Goal: Task Accomplishment & Management: Manage account settings

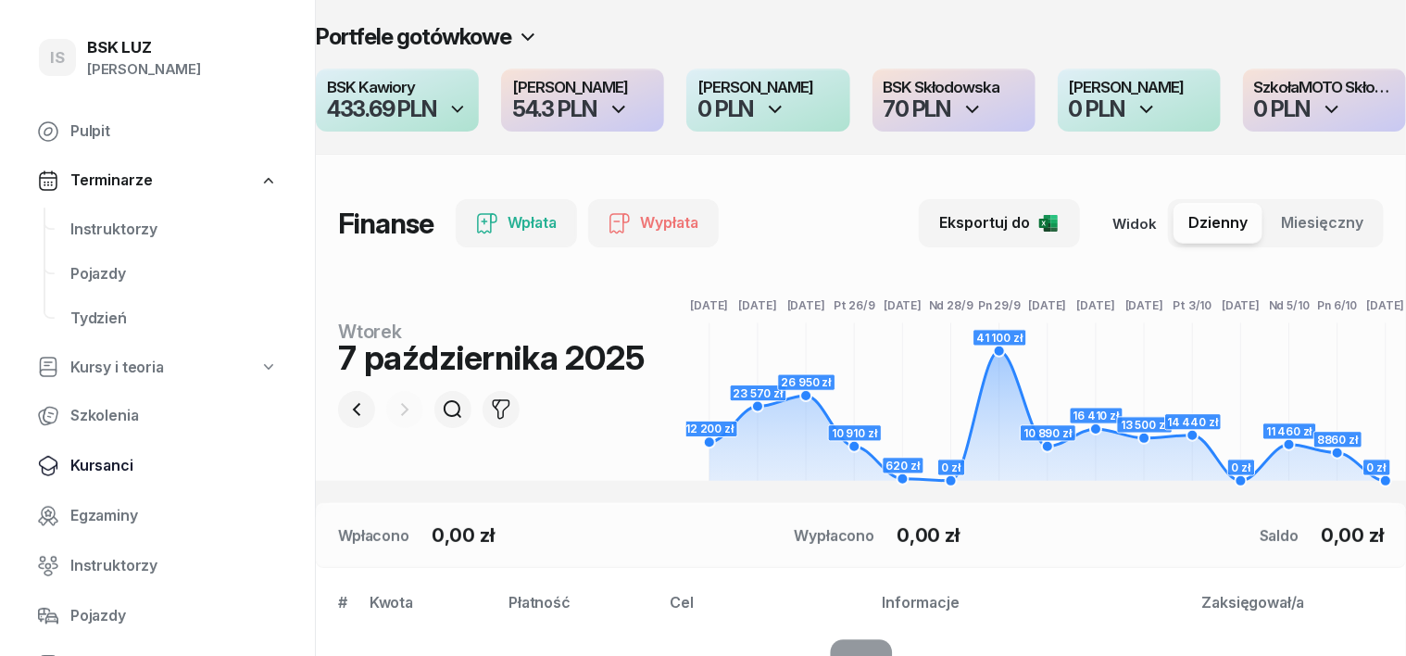
click at [122, 462] on span "Kursanci" at bounding box center [173, 466] width 207 height 24
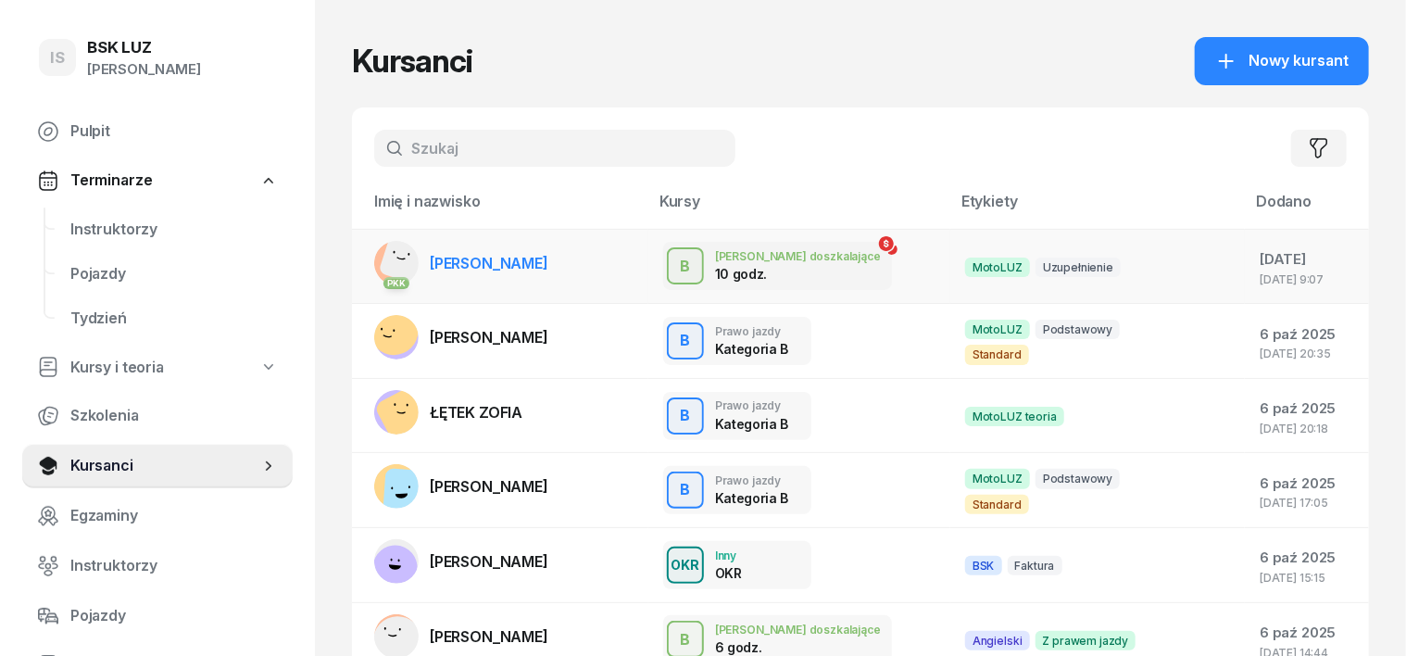
click at [378, 267] on rect at bounding box center [406, 258] width 56 height 56
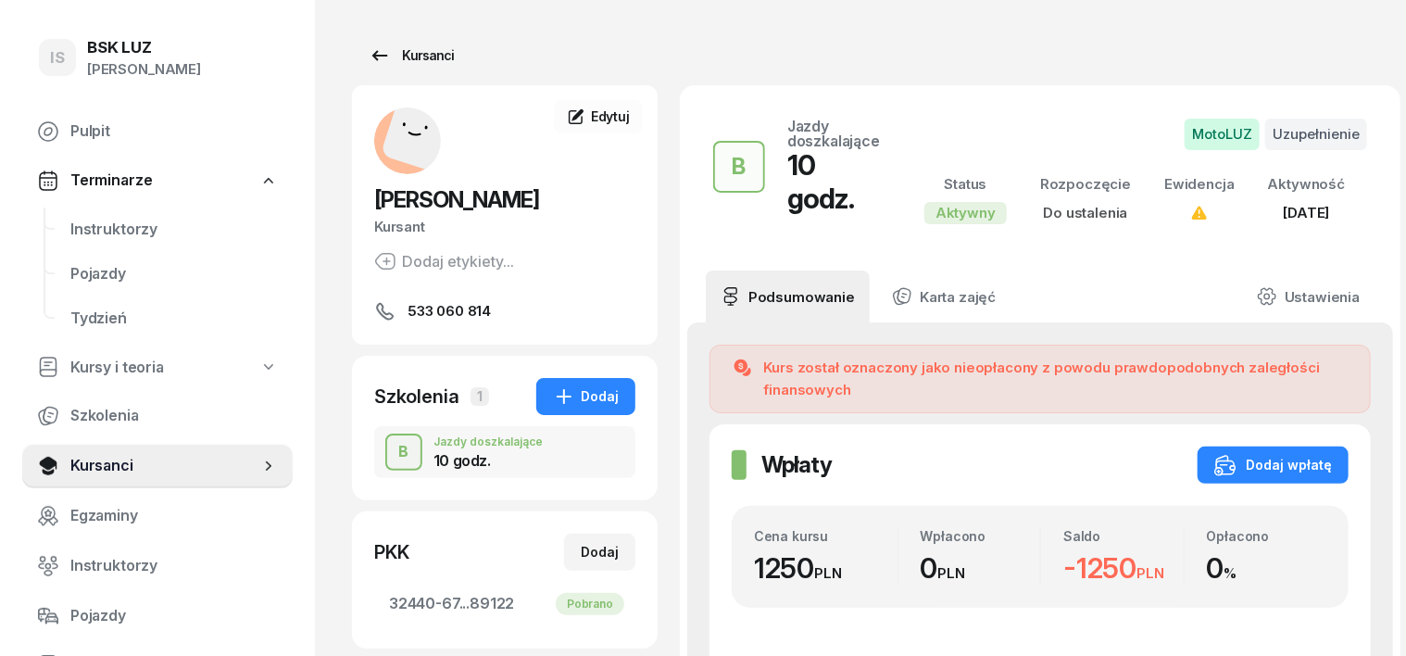
click at [396, 57] on div "Kursanci" at bounding box center [411, 55] width 85 height 22
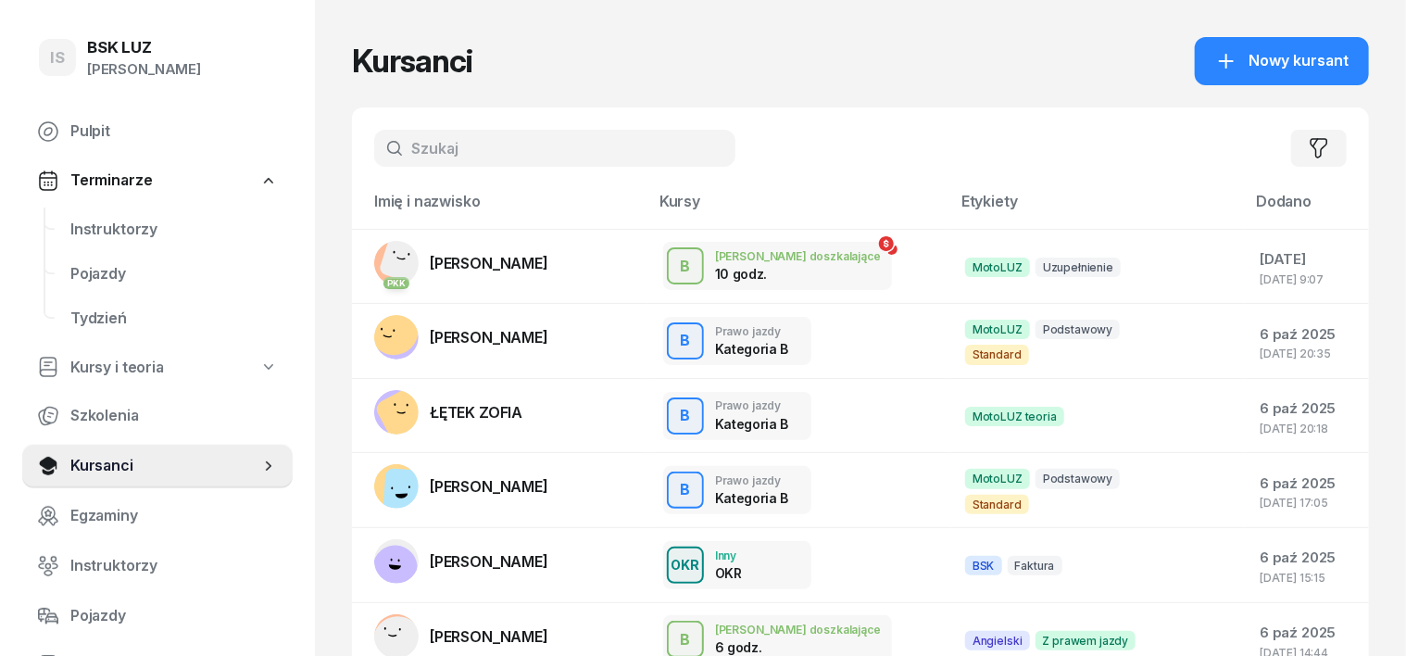
click at [381, 137] on input "text" at bounding box center [554, 148] width 361 height 37
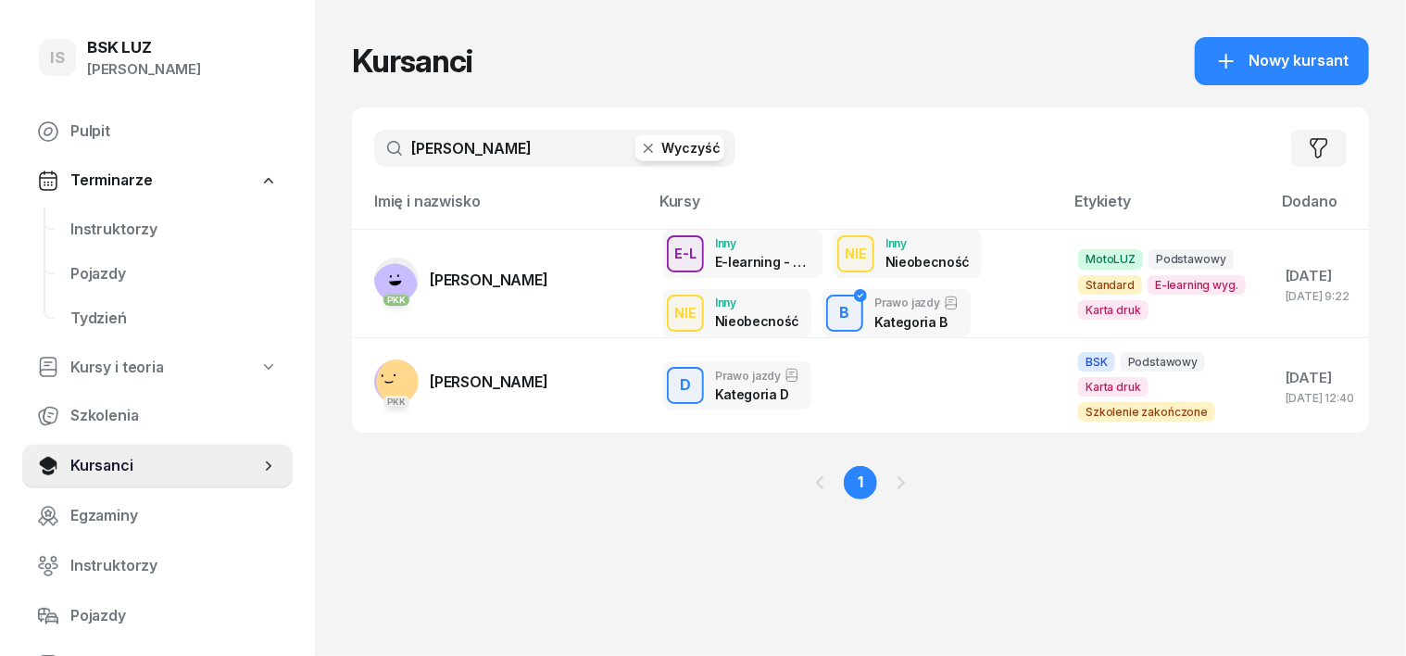
type input "wasilewski"
click at [639, 146] on icon "button" at bounding box center [648, 148] width 19 height 19
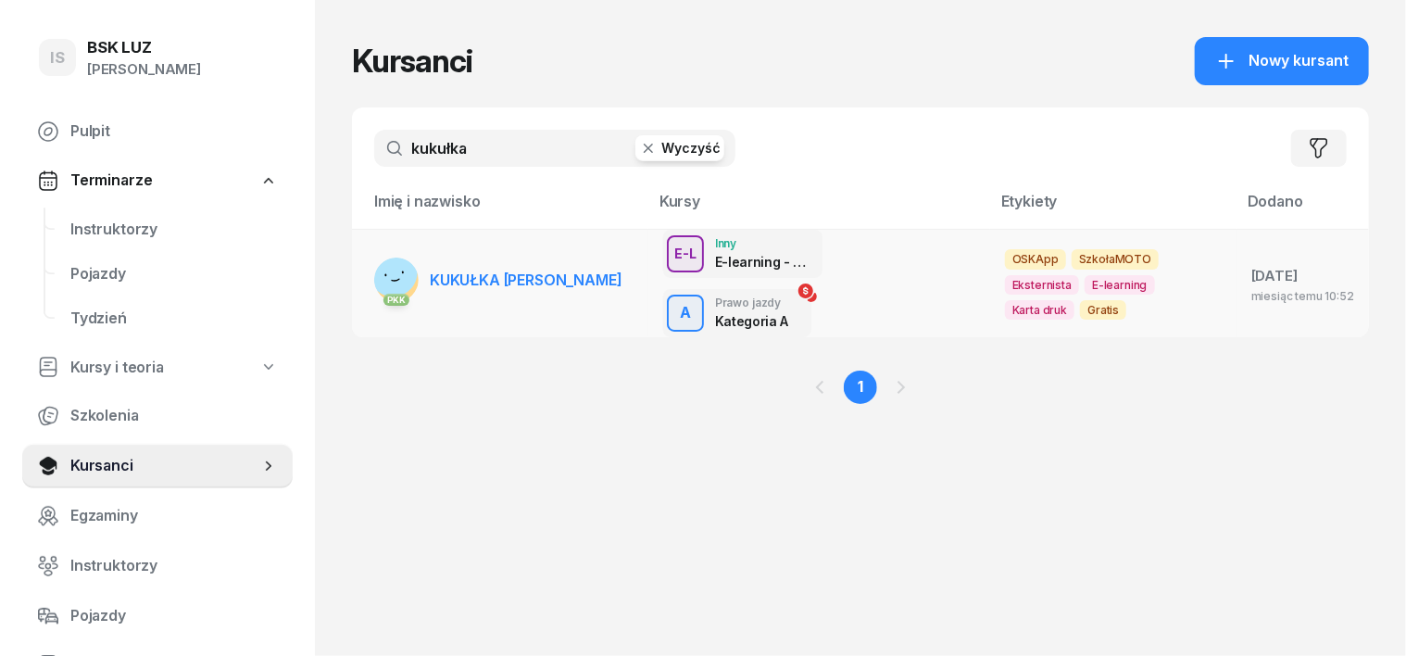
type input "kukułka"
click at [362, 276] on rect at bounding box center [393, 272] width 62 height 62
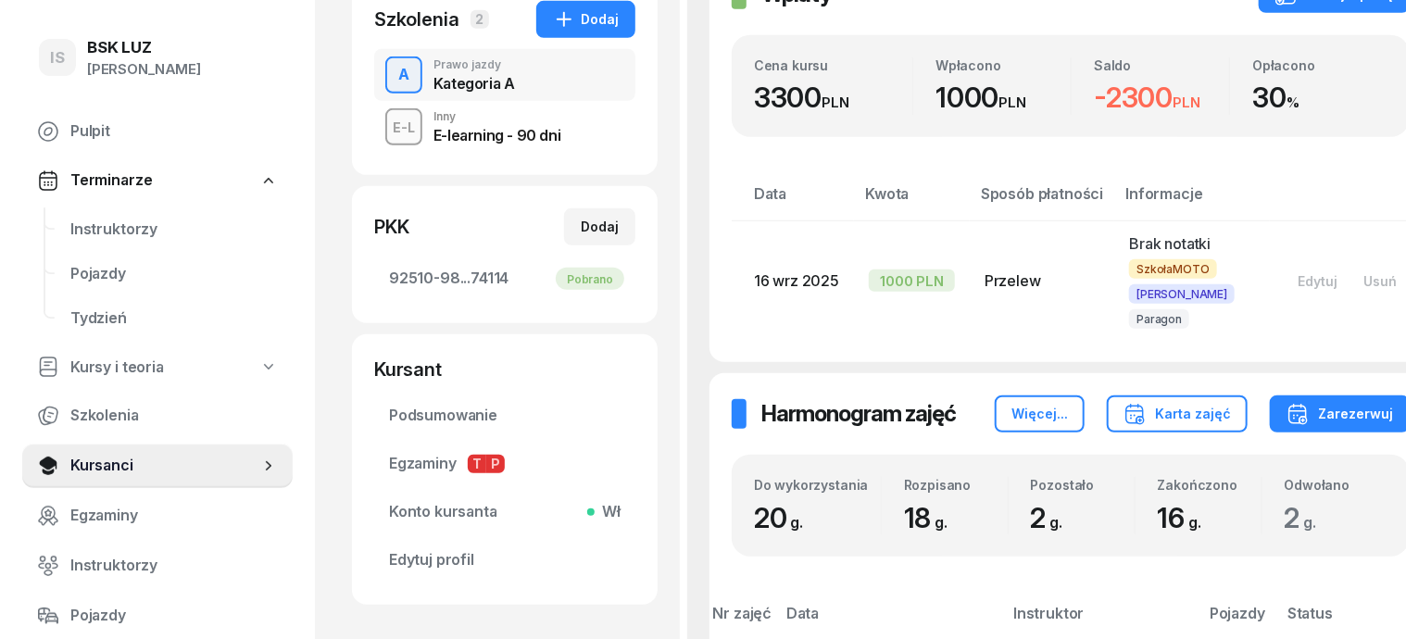
scroll to position [347, 0]
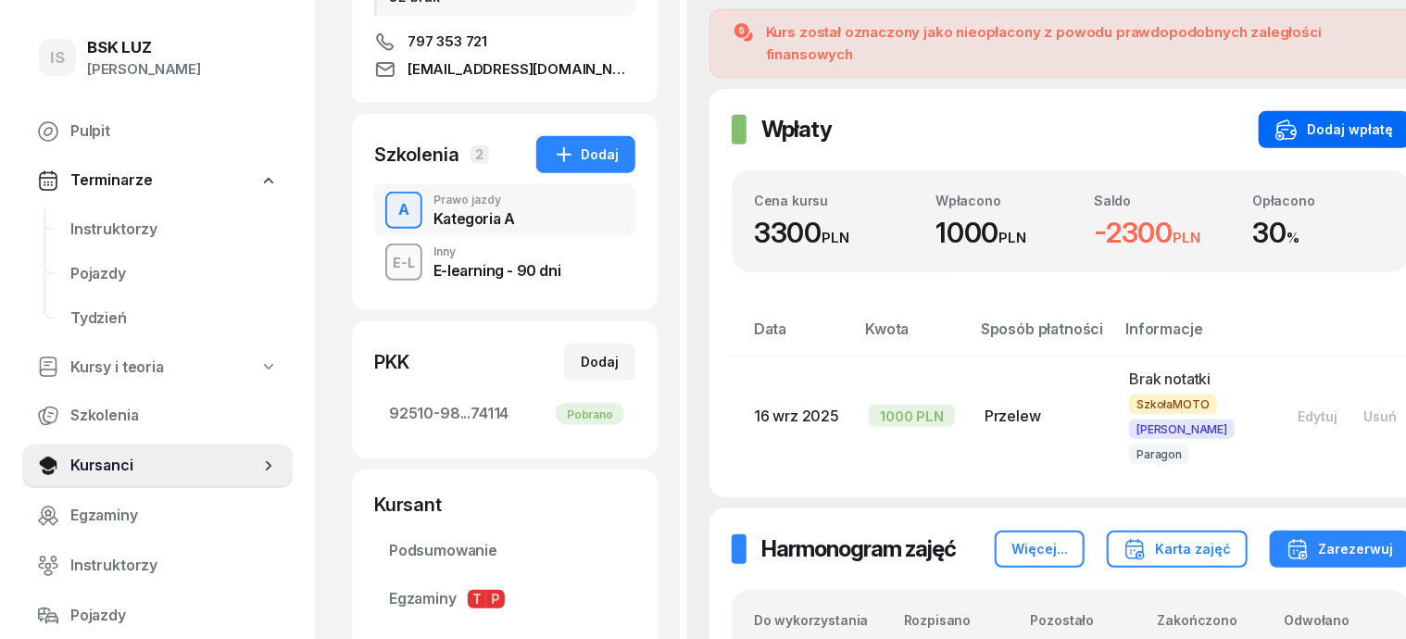
click at [1313, 119] on div "Dodaj wpłatę" at bounding box center [1334, 130] width 118 height 22
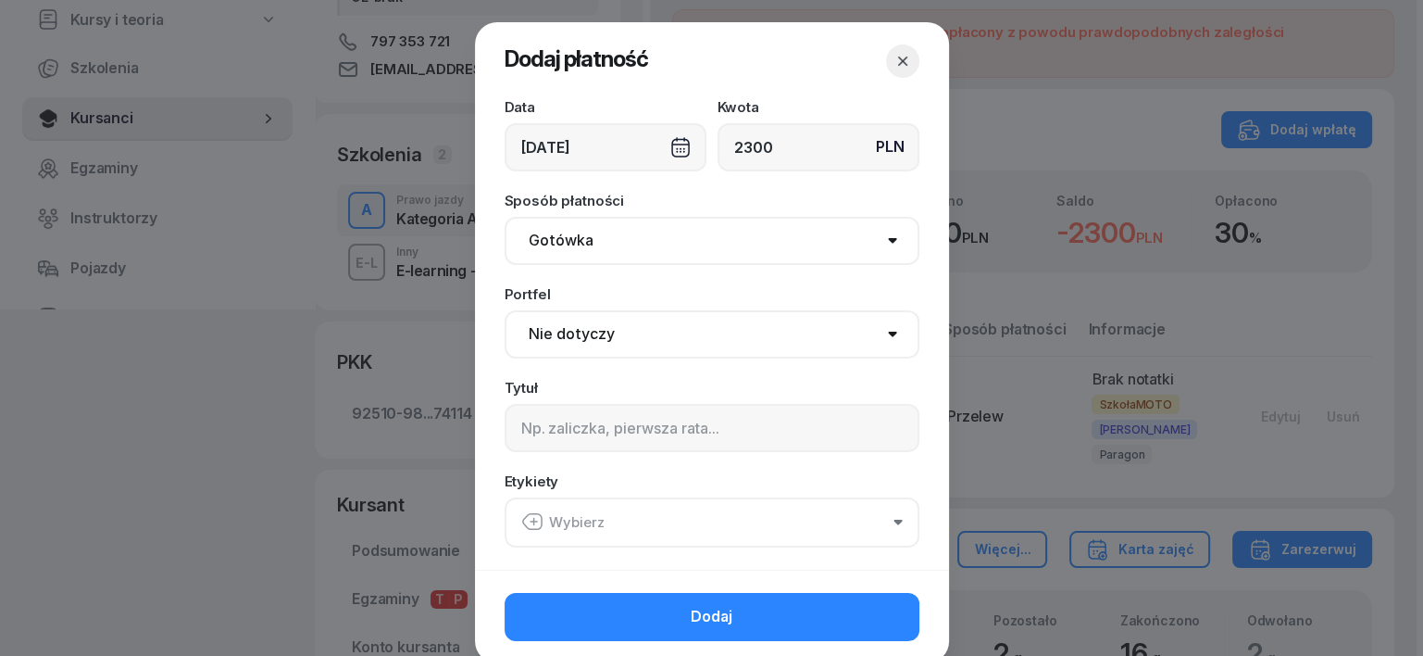
type input "2300"
click at [667, 150] on div "07/10/2025" at bounding box center [606, 147] width 202 height 48
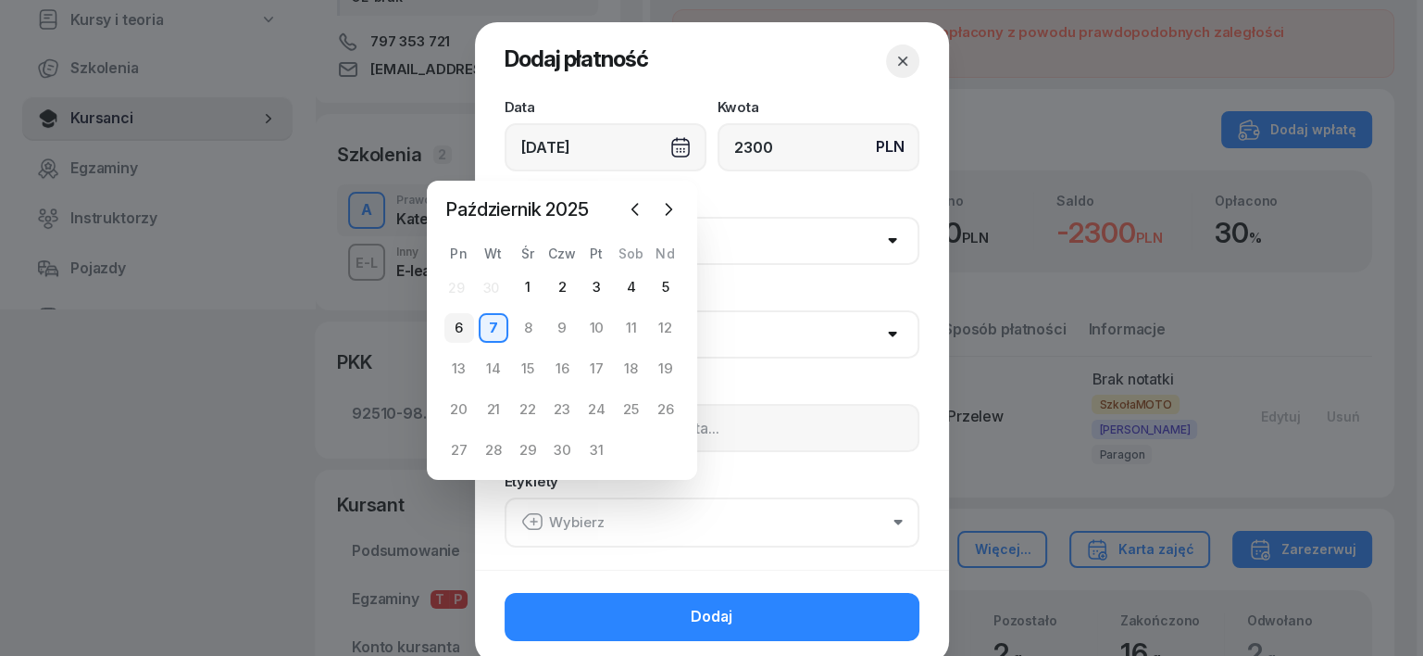
click at [456, 339] on div "6" at bounding box center [459, 328] width 30 height 30
type input "06/10/2025"
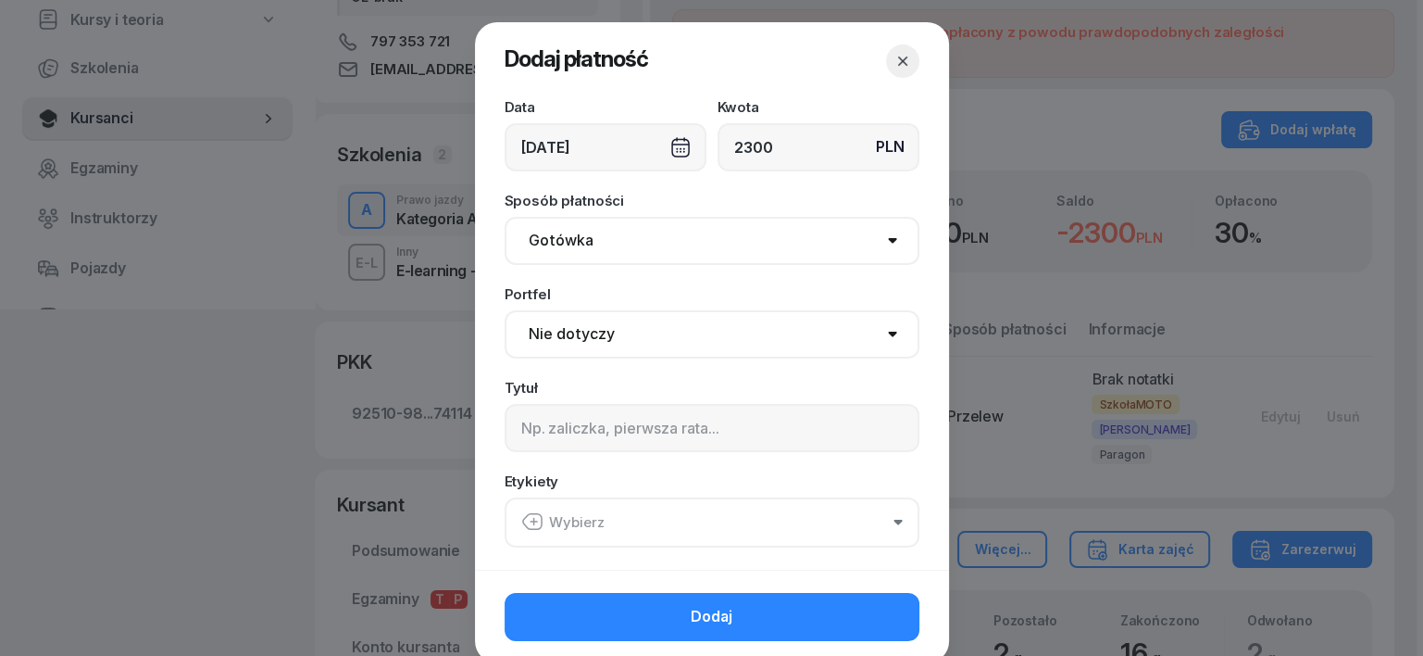
click at [556, 244] on select "Gotówka Karta Przelew Płatności online BLIK" at bounding box center [712, 241] width 415 height 48
select select "transfer"
click at [505, 217] on select "Gotówka Karta Przelew Płatności online BLIK" at bounding box center [712, 241] width 415 height 48
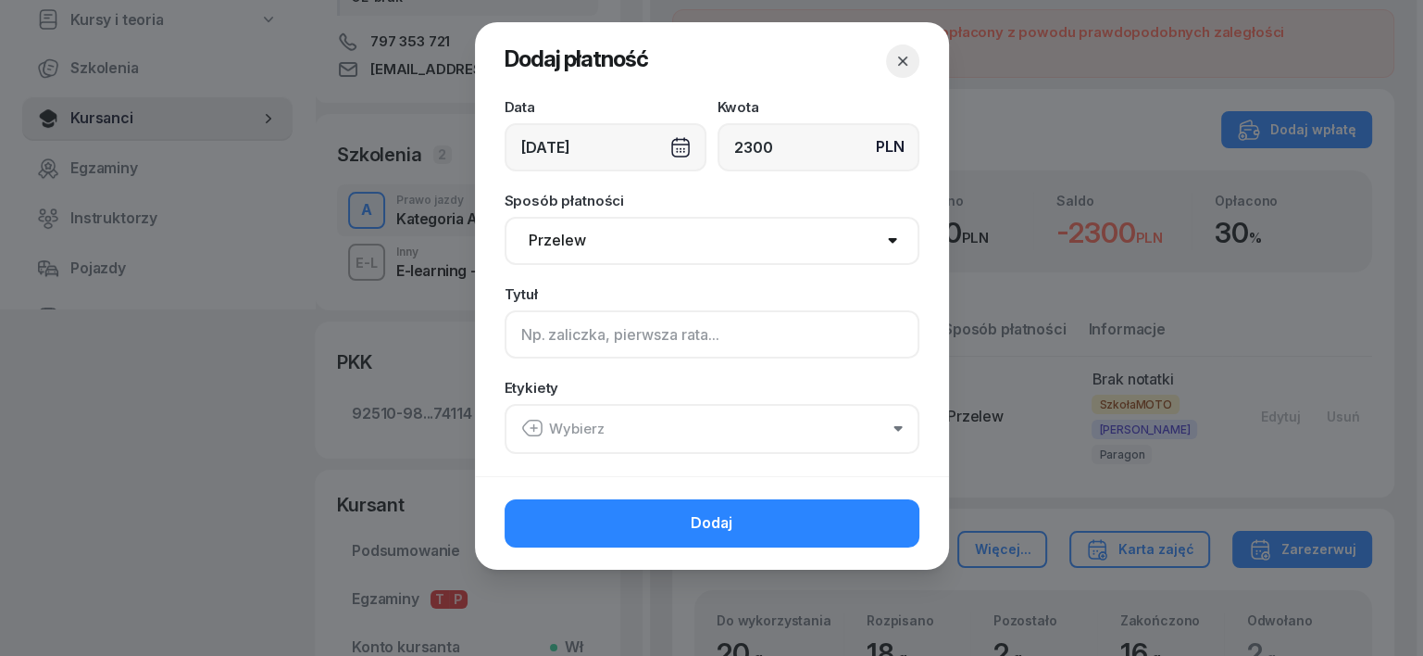
click at [523, 337] on input at bounding box center [712, 334] width 415 height 48
type input "a"
type input "A"
click at [533, 424] on icon "button" at bounding box center [532, 428] width 22 height 22
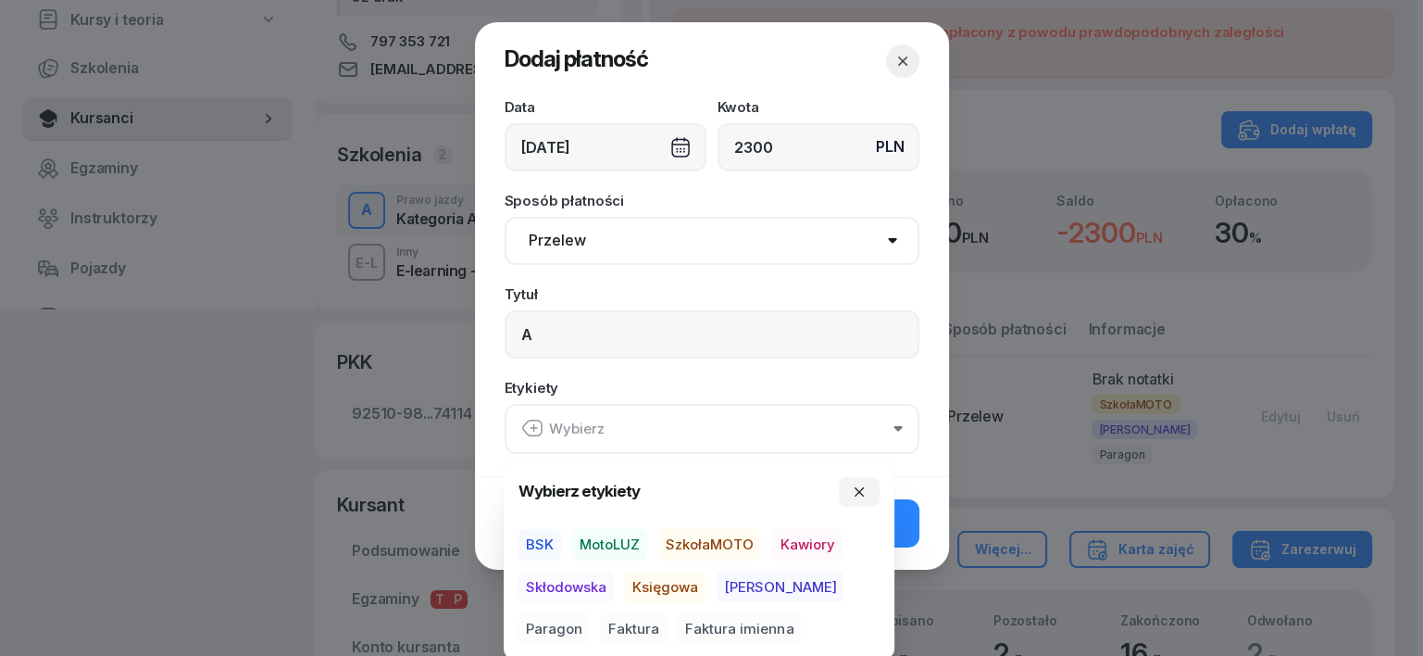
click at [710, 532] on span "SzkołaMOTO" at bounding box center [709, 544] width 103 height 31
click at [749, 580] on span "Rafał" at bounding box center [780, 585] width 127 height 31
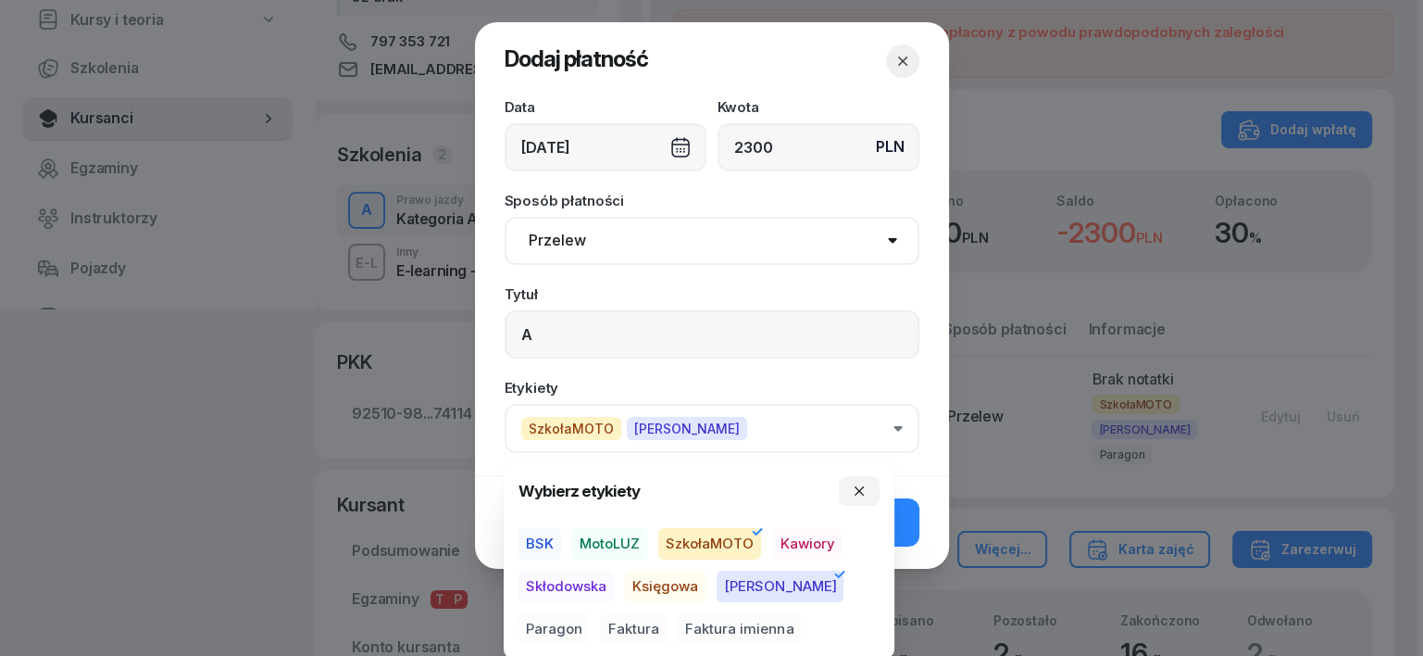
click at [590, 613] on span "Paragon" at bounding box center [554, 628] width 71 height 31
click at [859, 494] on icon "button" at bounding box center [859, 490] width 15 height 15
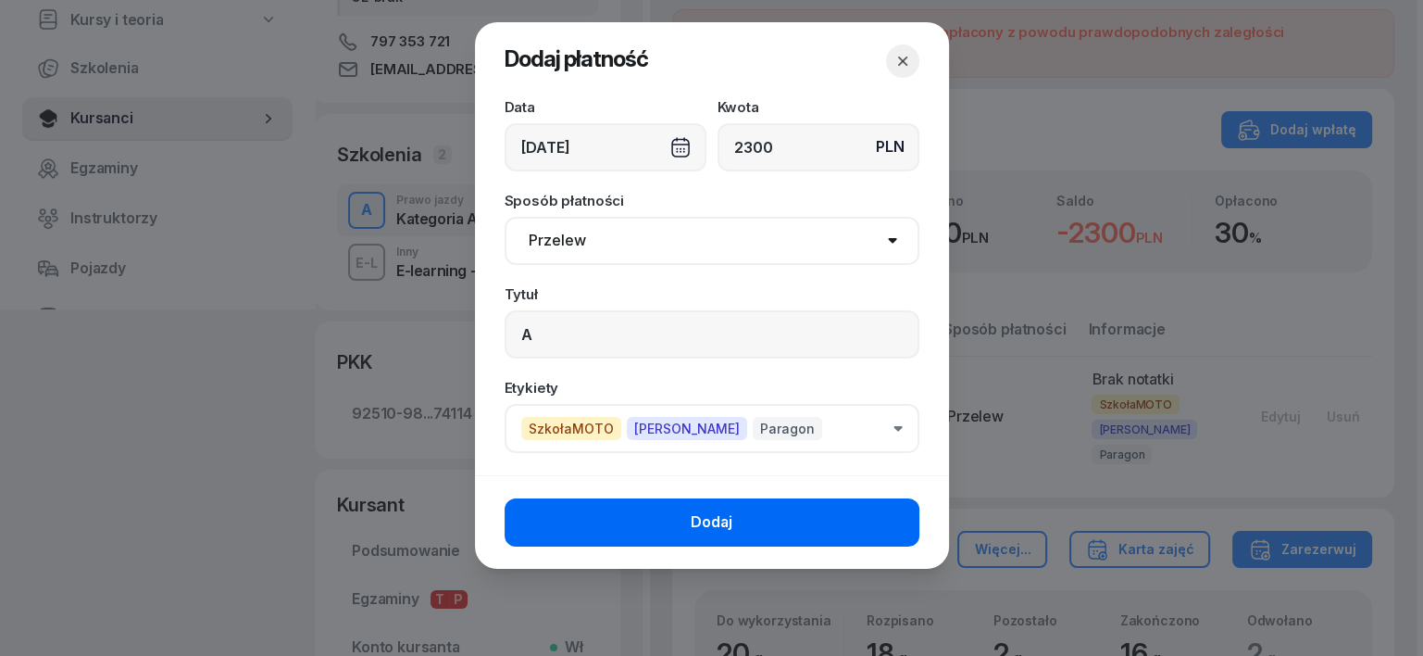
click at [857, 522] on button "Dodaj" at bounding box center [712, 522] width 415 height 48
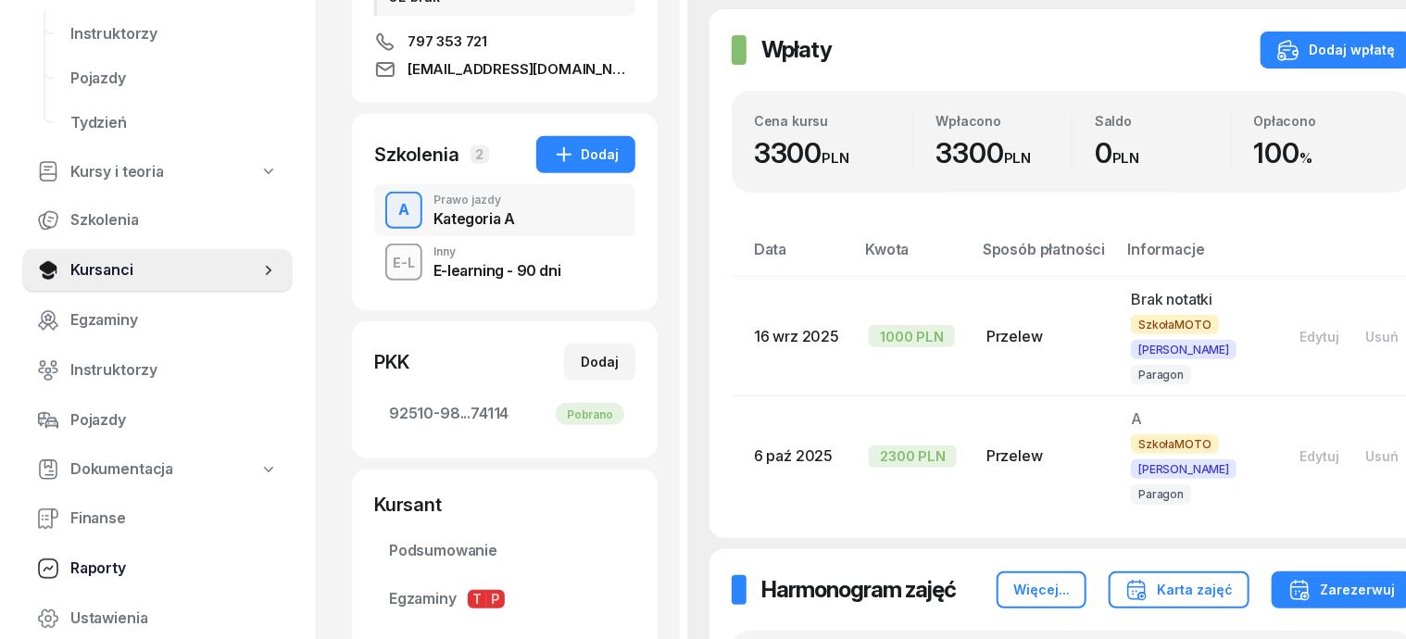
scroll to position [231, 0]
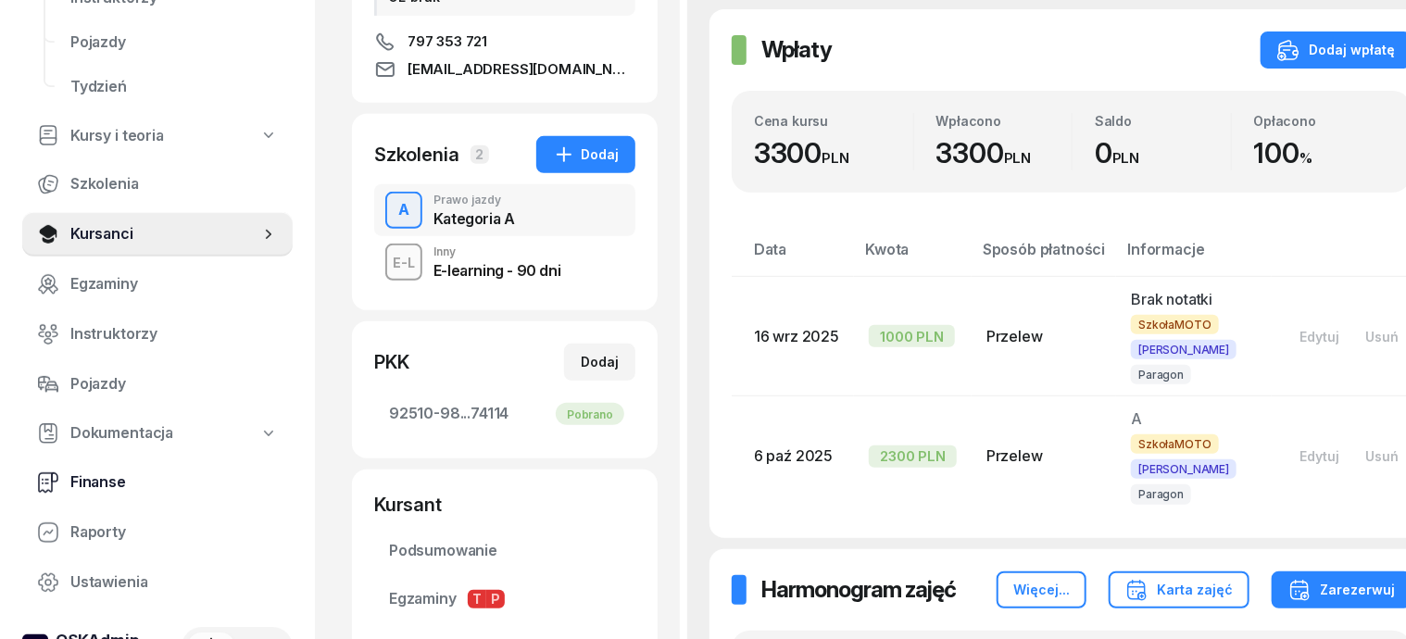
click at [104, 489] on span "Finanse" at bounding box center [173, 482] width 207 height 24
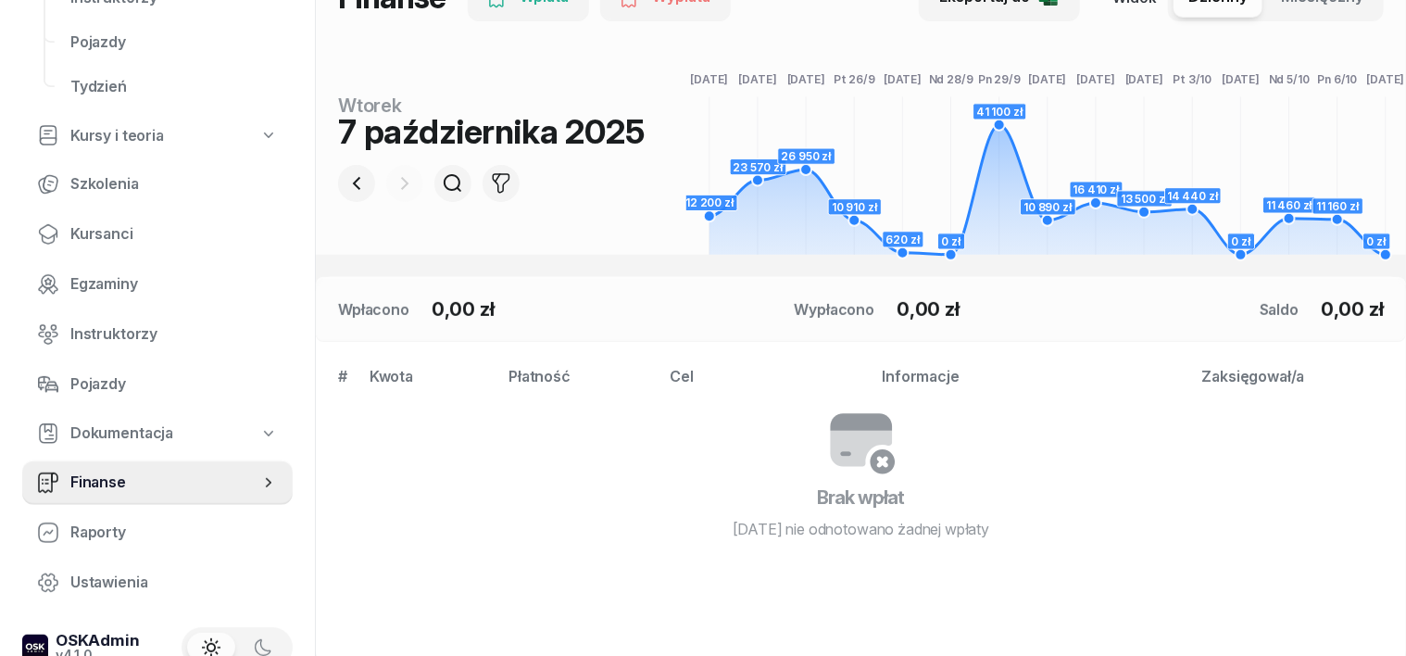
scroll to position [115, 0]
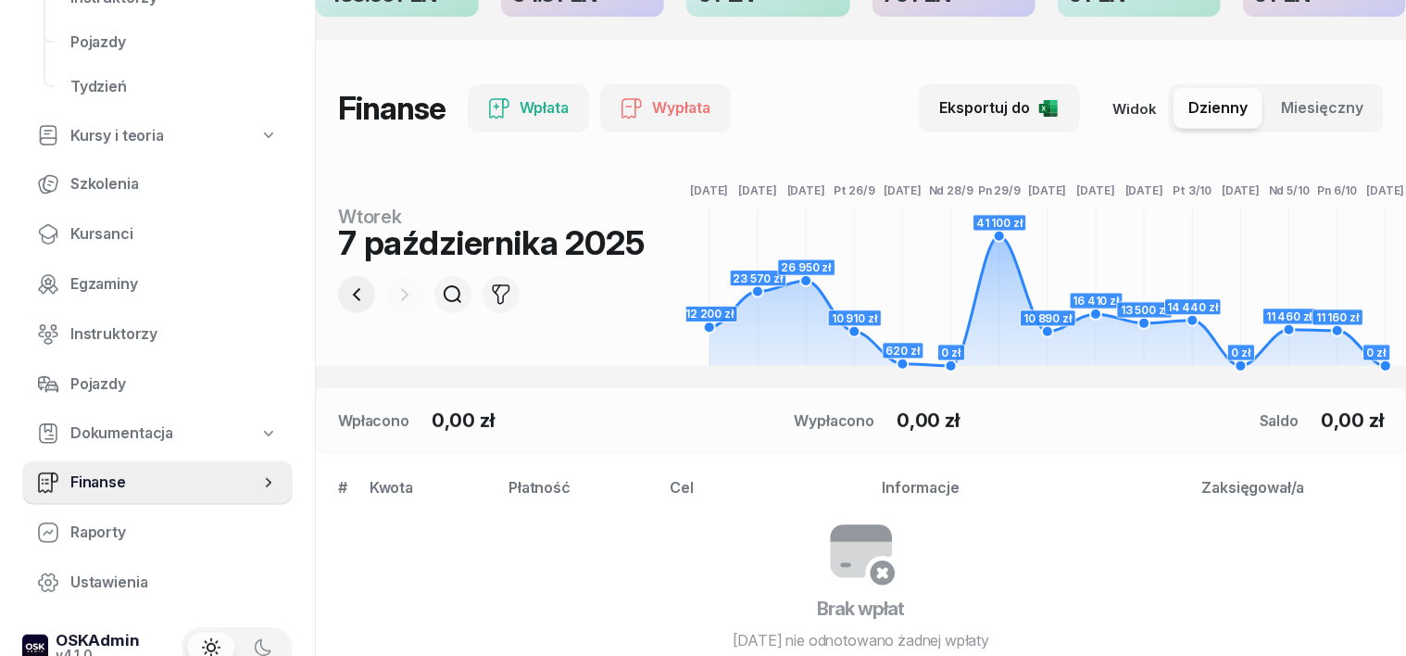
click at [345, 297] on icon "button" at bounding box center [356, 294] width 22 height 22
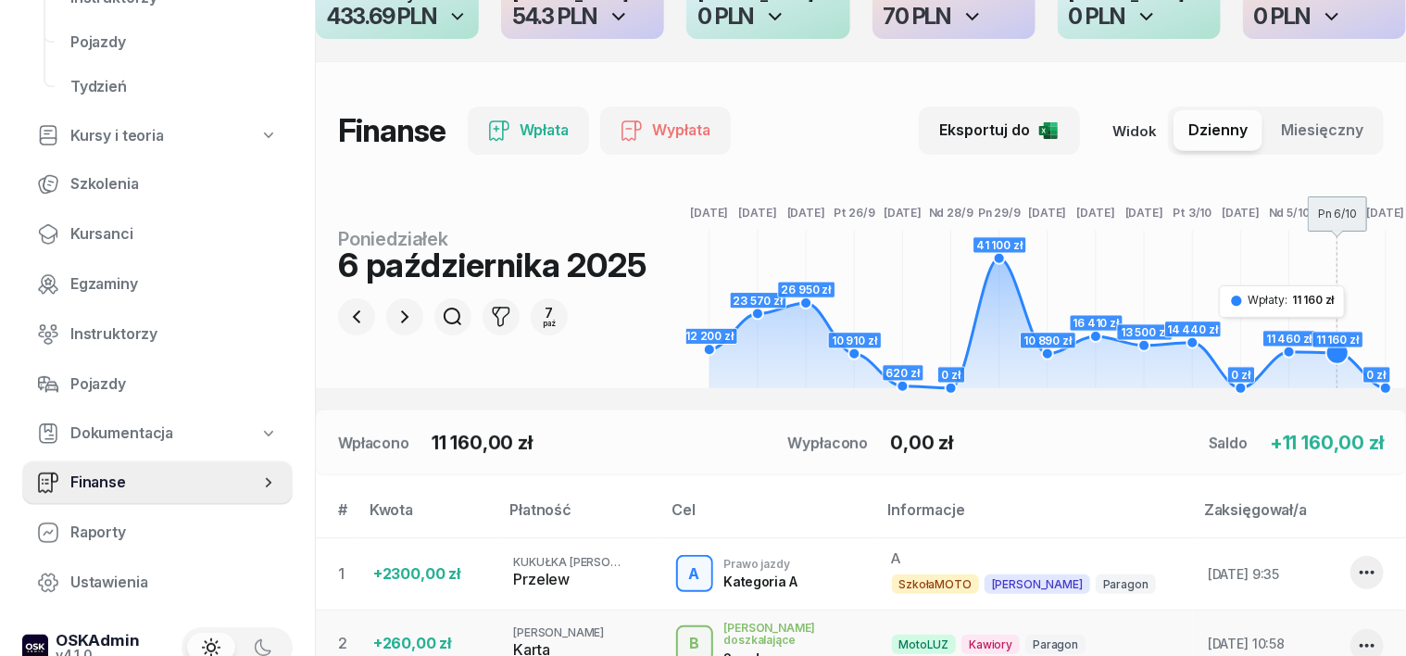
scroll to position [0, 0]
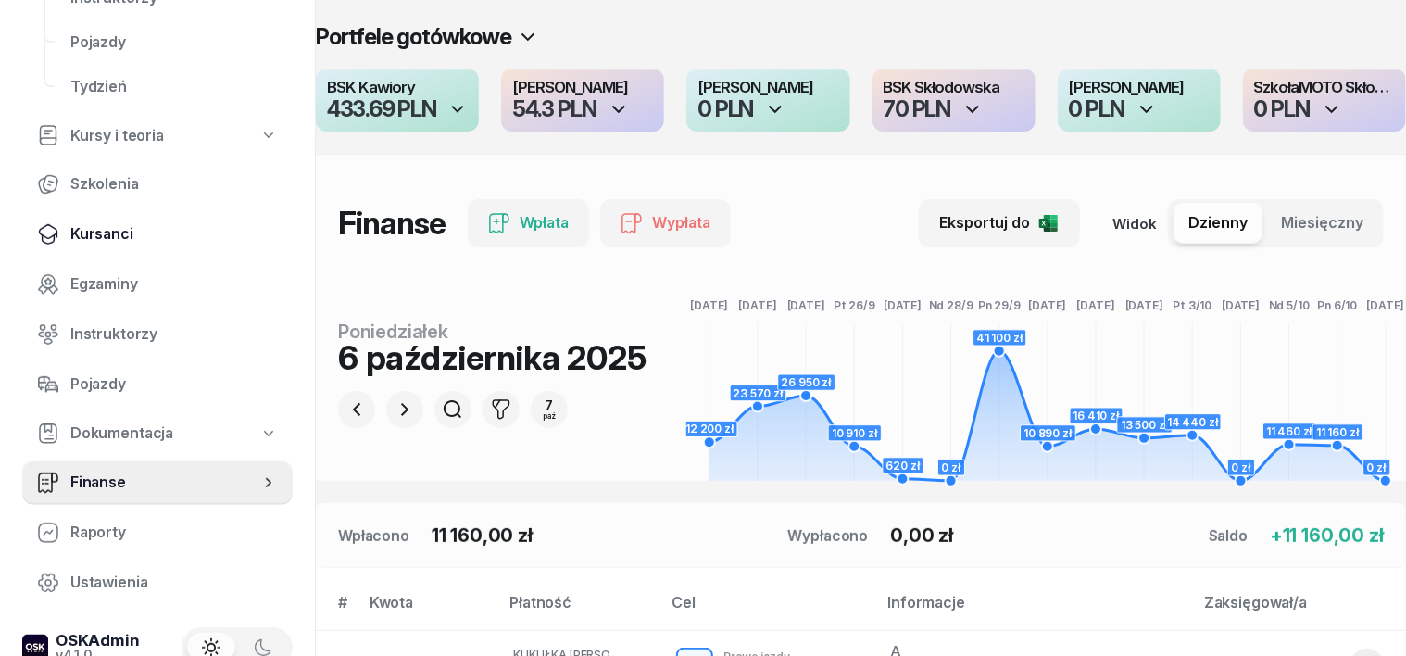
click at [119, 233] on span "Kursanci" at bounding box center [173, 234] width 207 height 24
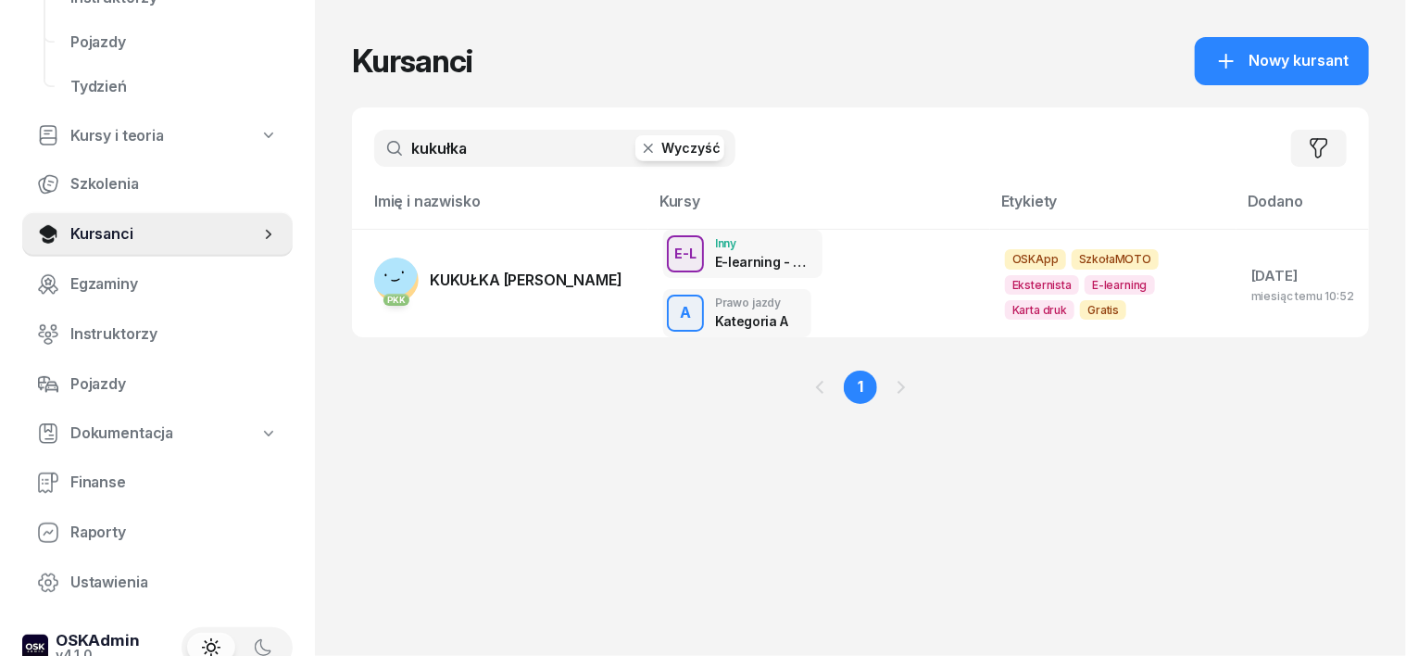
click at [639, 139] on icon "button" at bounding box center [648, 148] width 19 height 19
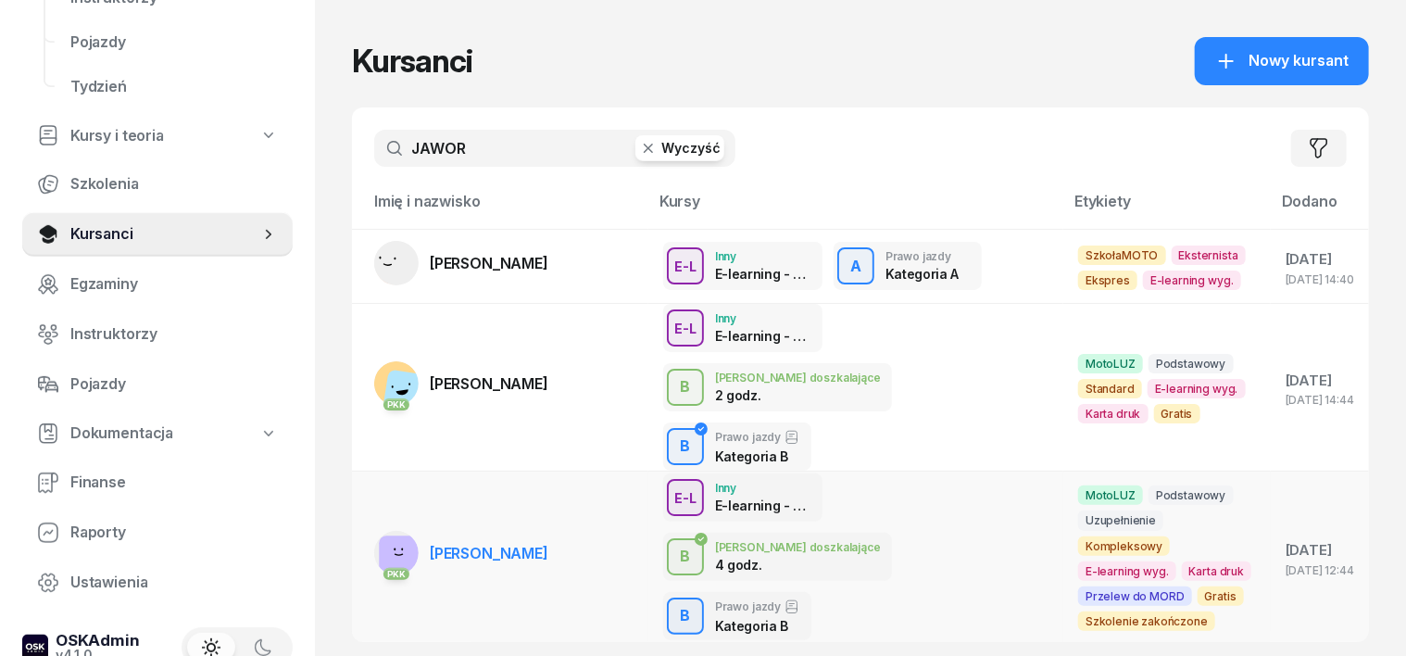
type input "JAWOR"
click at [379, 536] on rect at bounding box center [401, 558] width 44 height 44
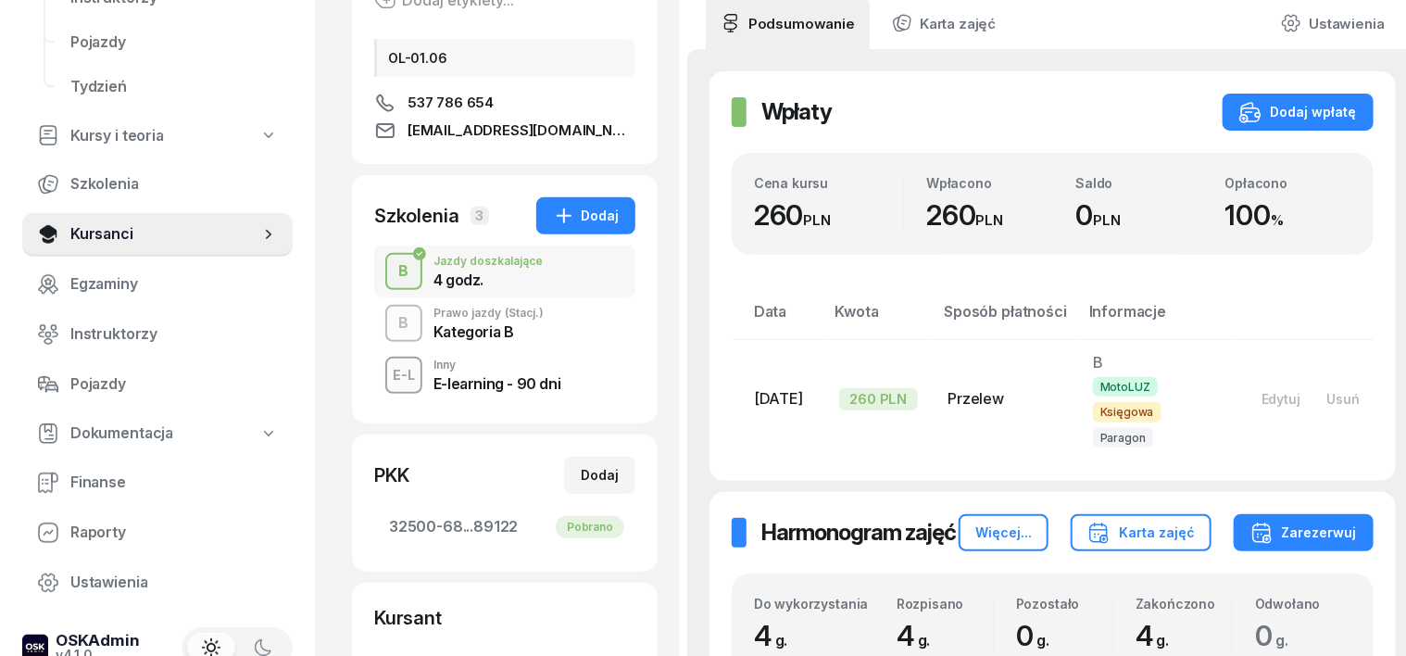
scroll to position [347, 0]
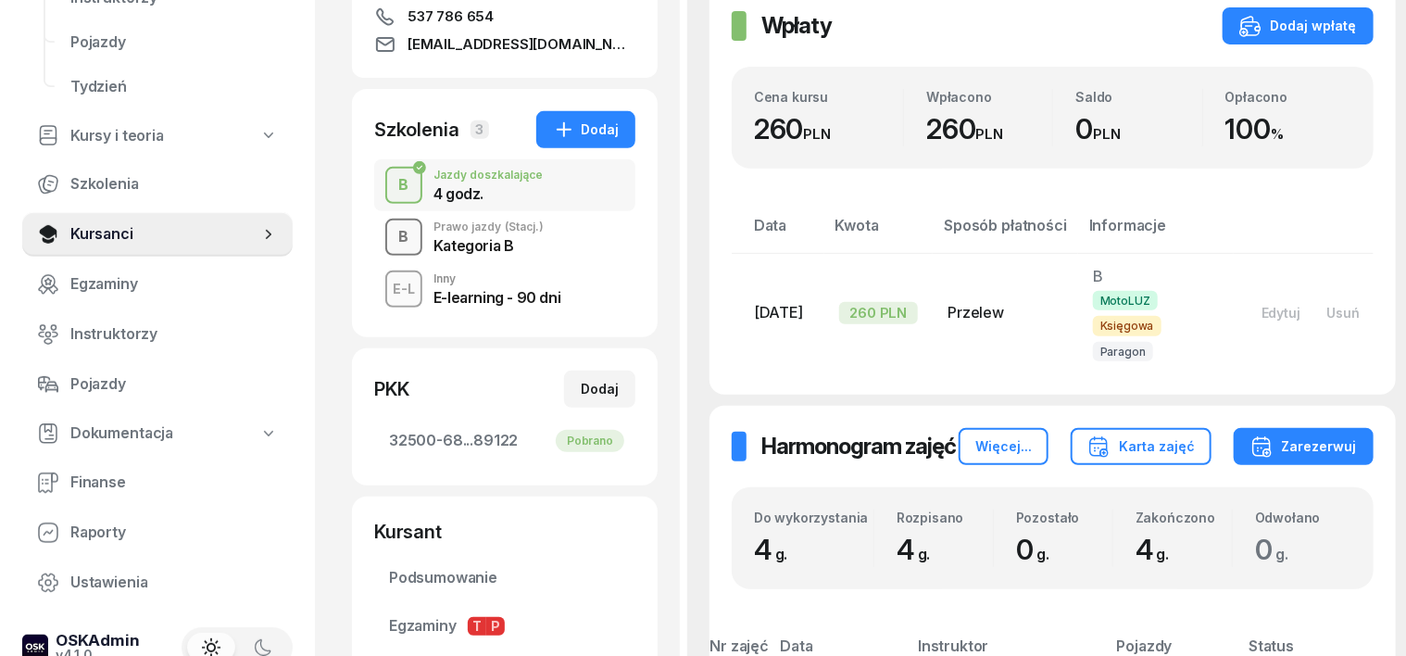
click at [392, 237] on div "B" at bounding box center [404, 236] width 25 height 31
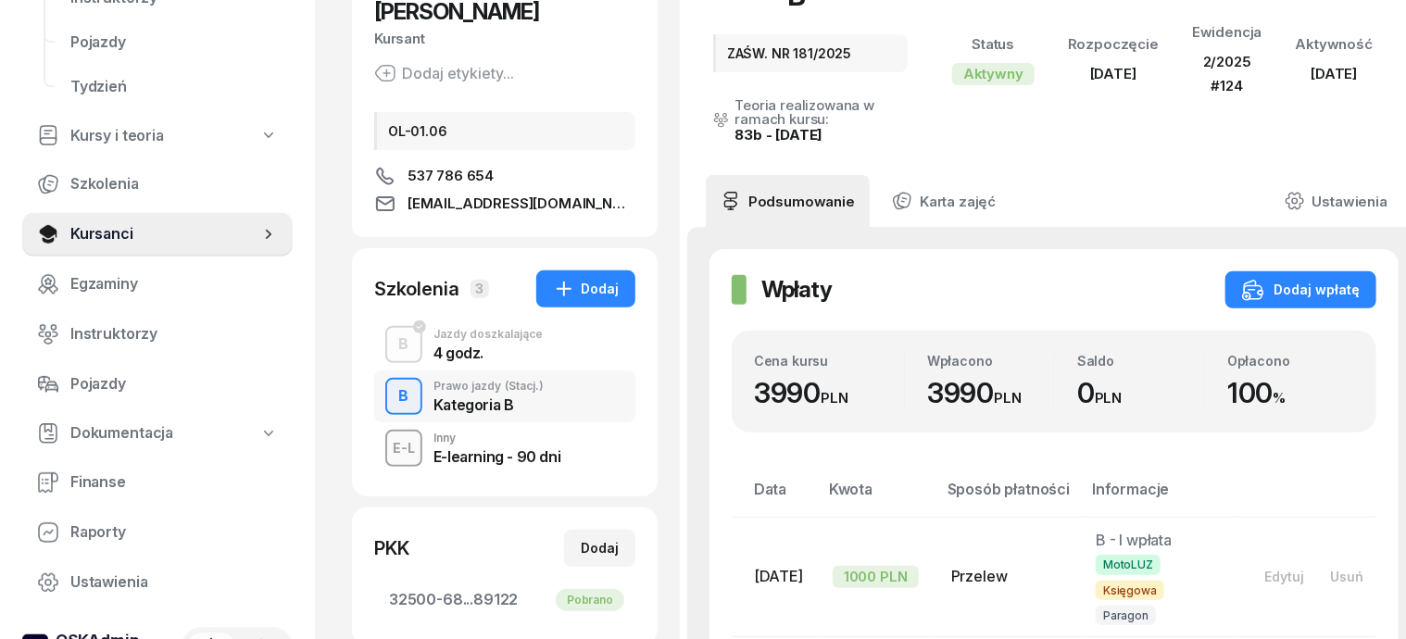
scroll to position [231, 0]
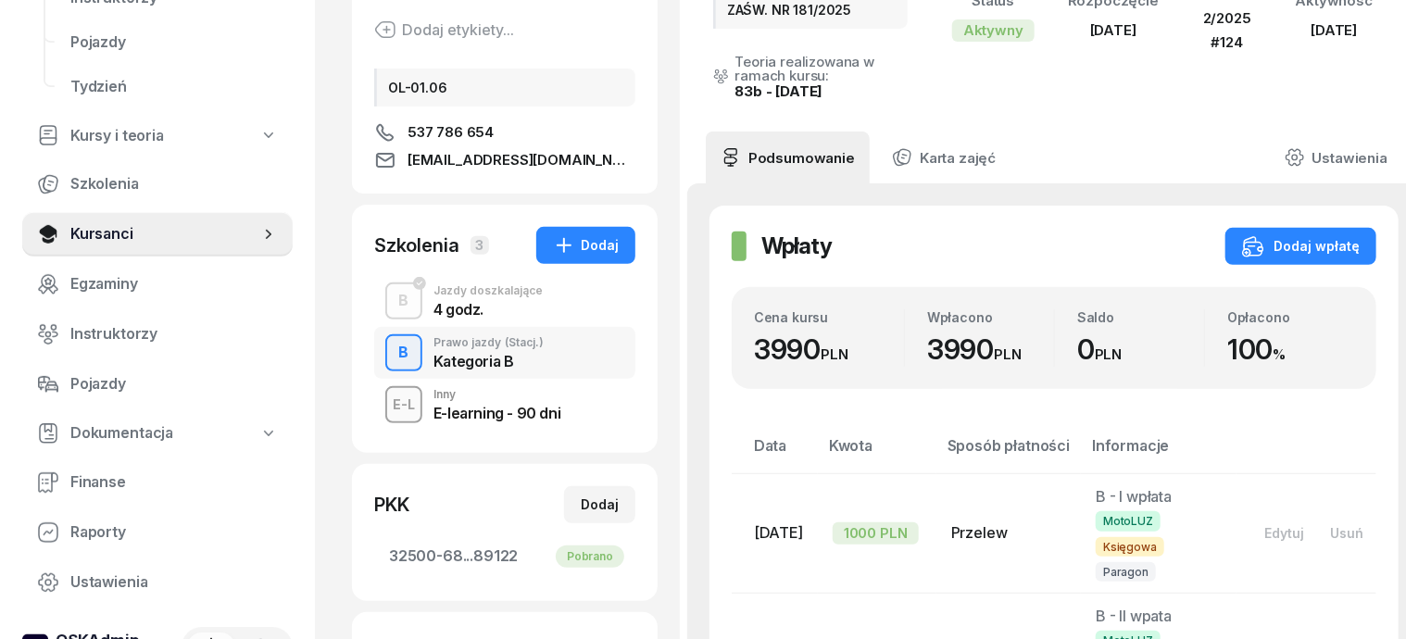
click at [392, 313] on div "B" at bounding box center [404, 300] width 25 height 31
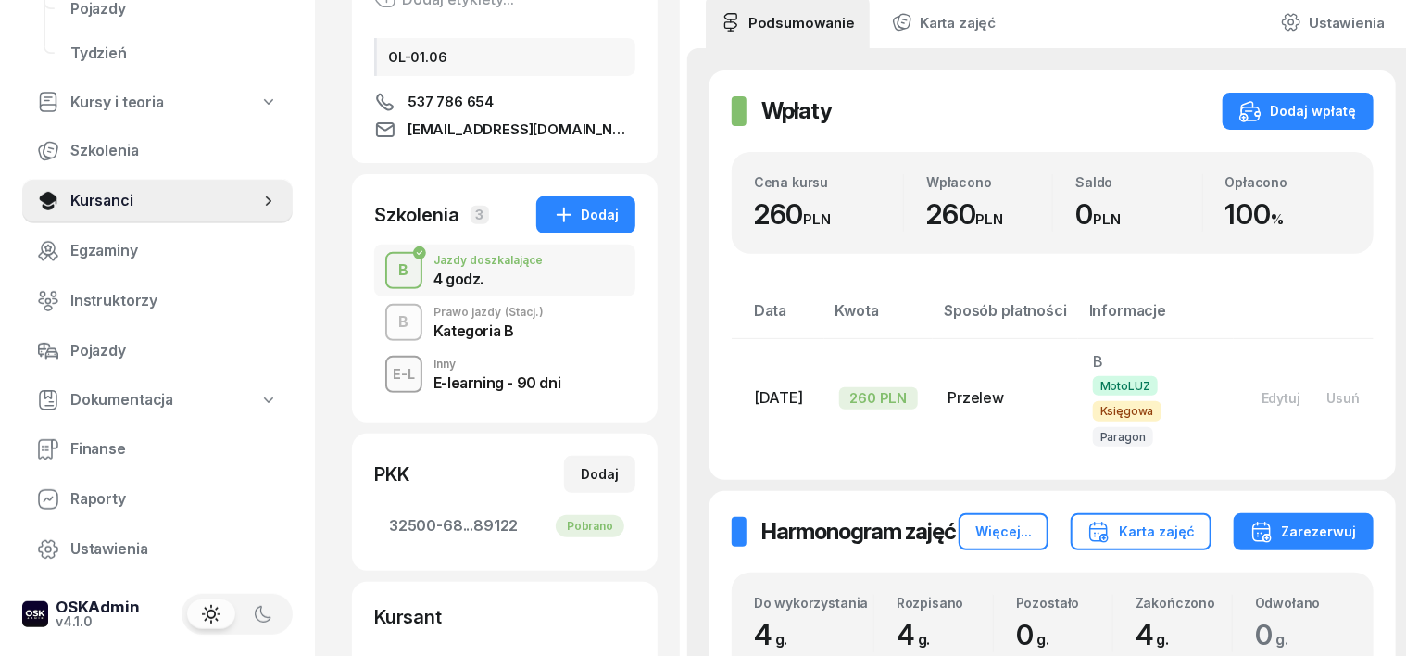
scroll to position [231, 0]
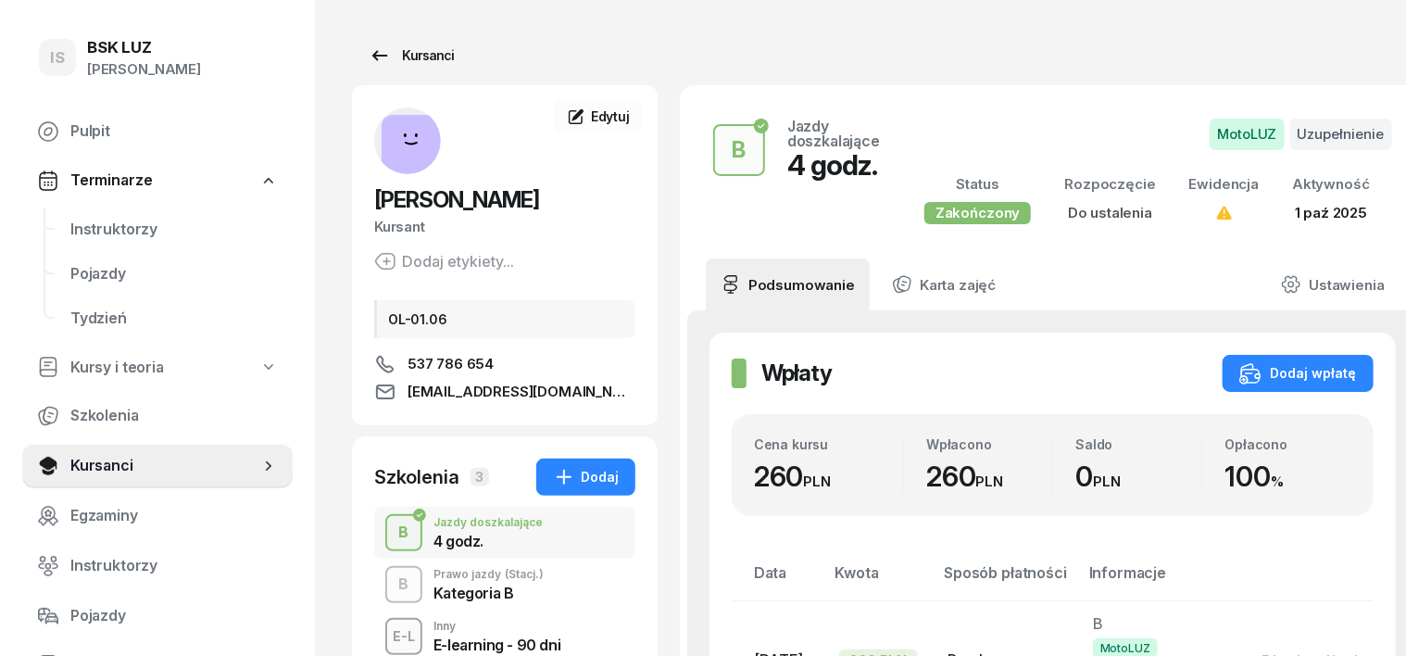
click at [391, 56] on div "Kursanci" at bounding box center [411, 55] width 85 height 22
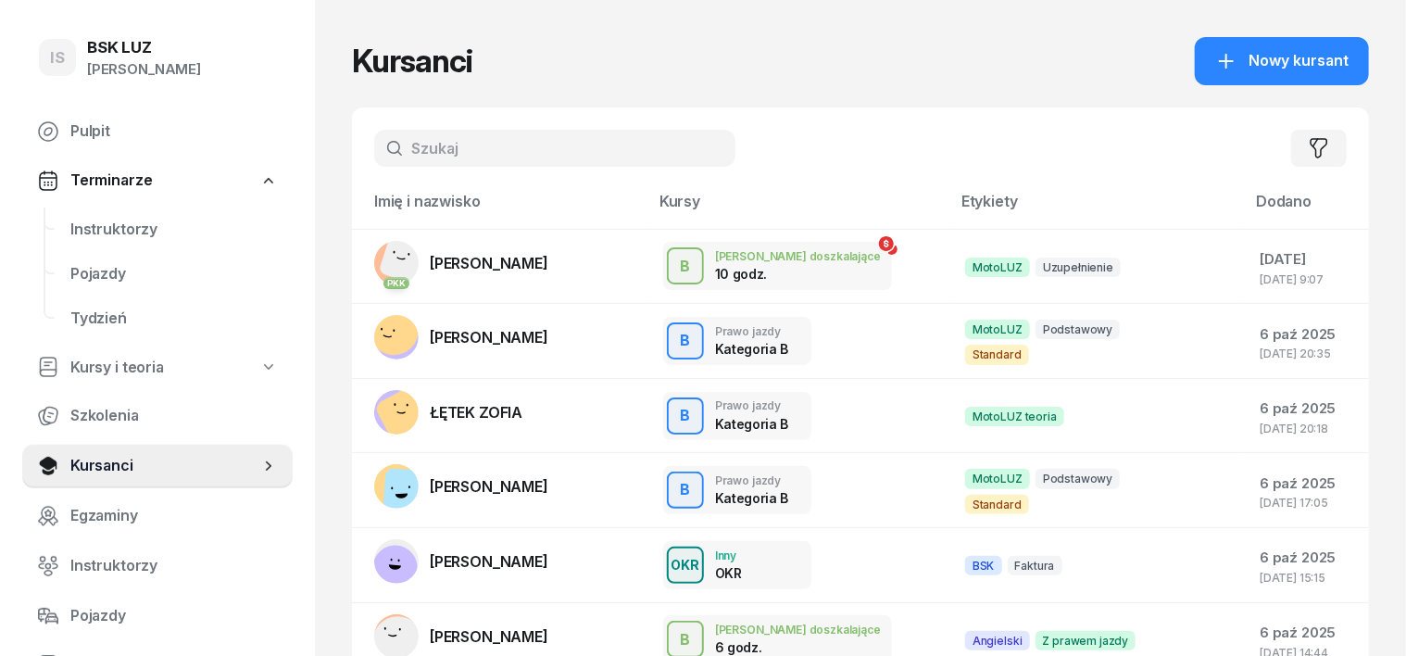
click at [374, 148] on input "text" at bounding box center [554, 148] width 361 height 37
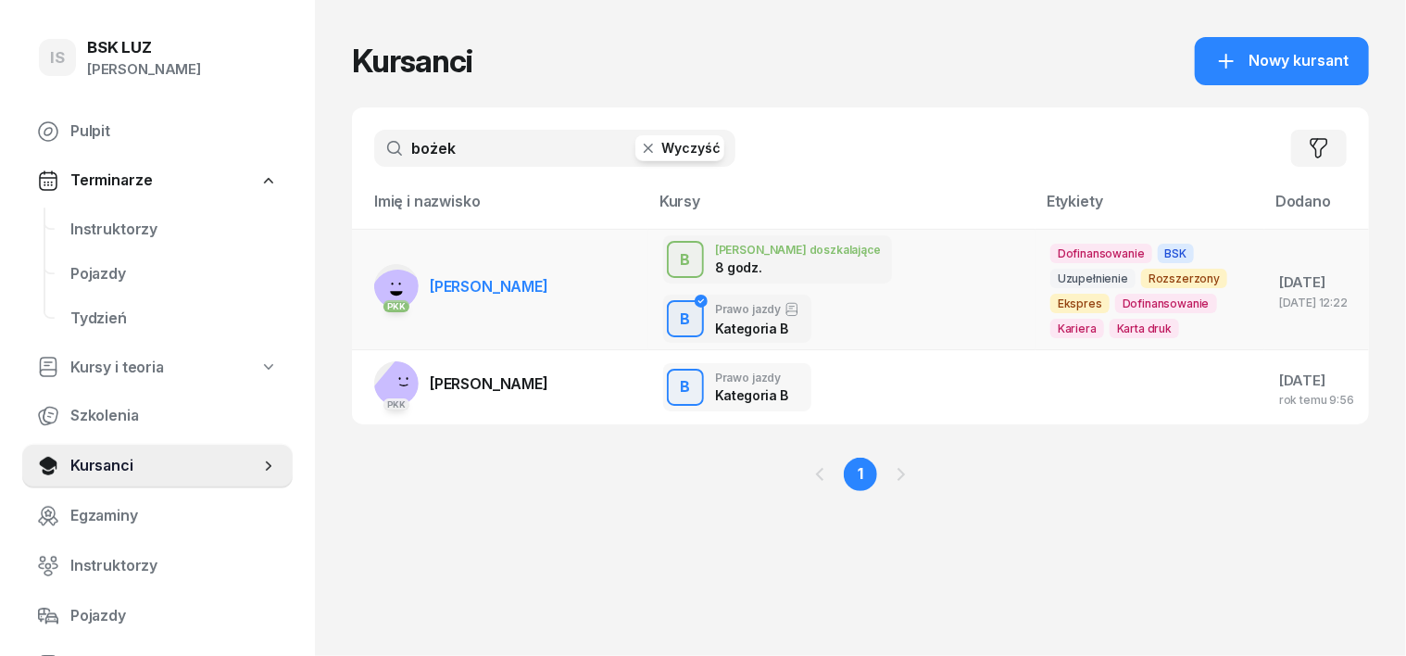
type input "bożek"
click at [374, 293] on div "PKK" at bounding box center [396, 305] width 44 height 24
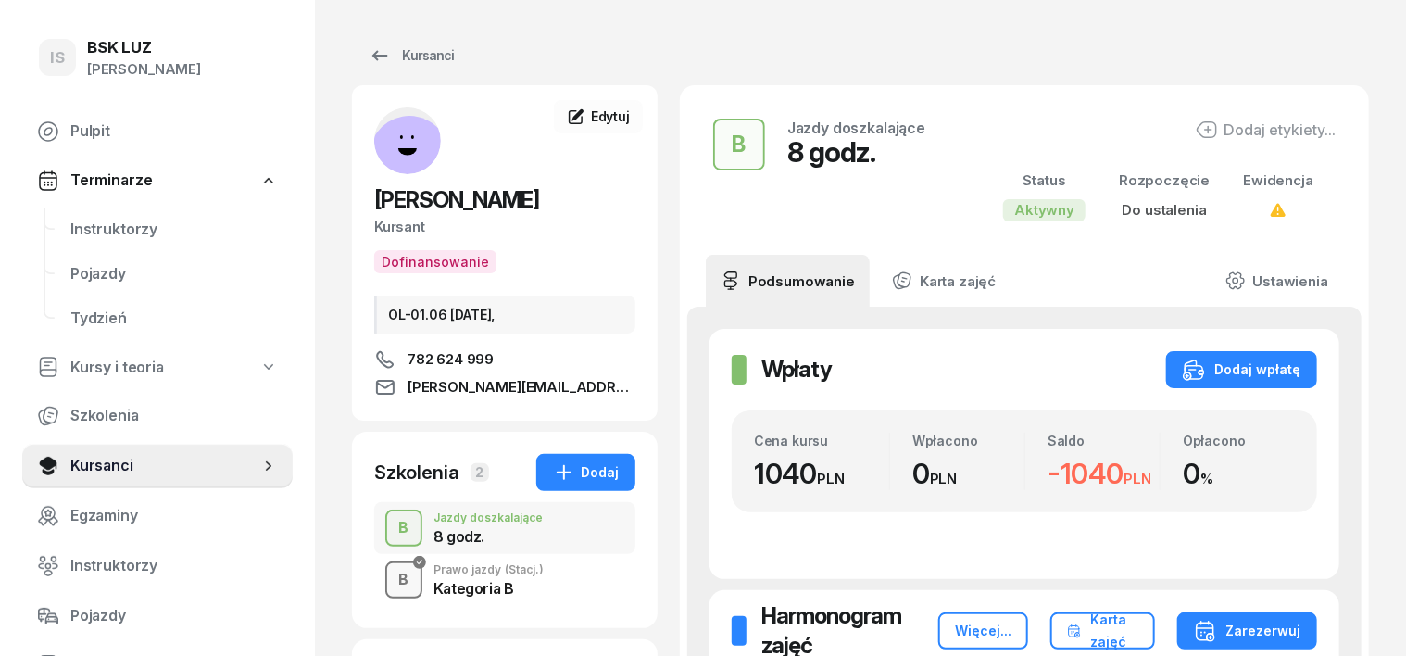
click at [387, 575] on div "button" at bounding box center [403, 579] width 33 height 33
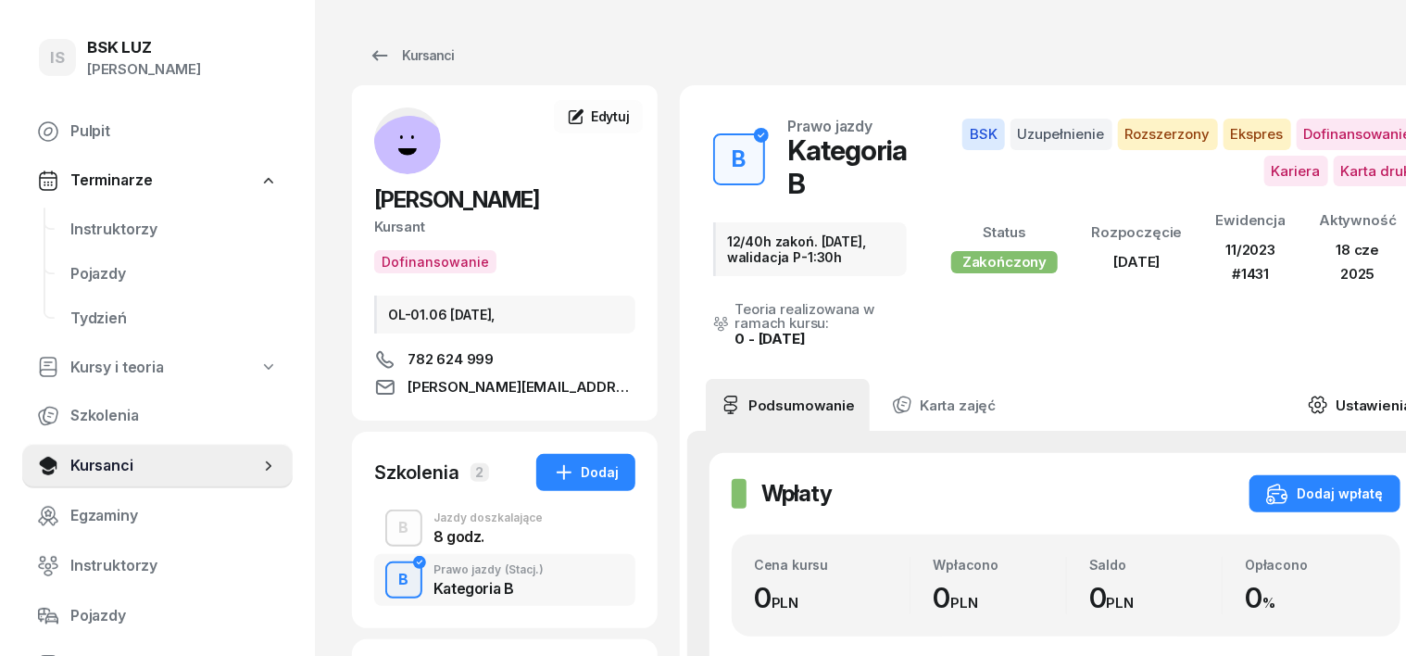
click at [1307, 409] on icon at bounding box center [1317, 404] width 20 height 20
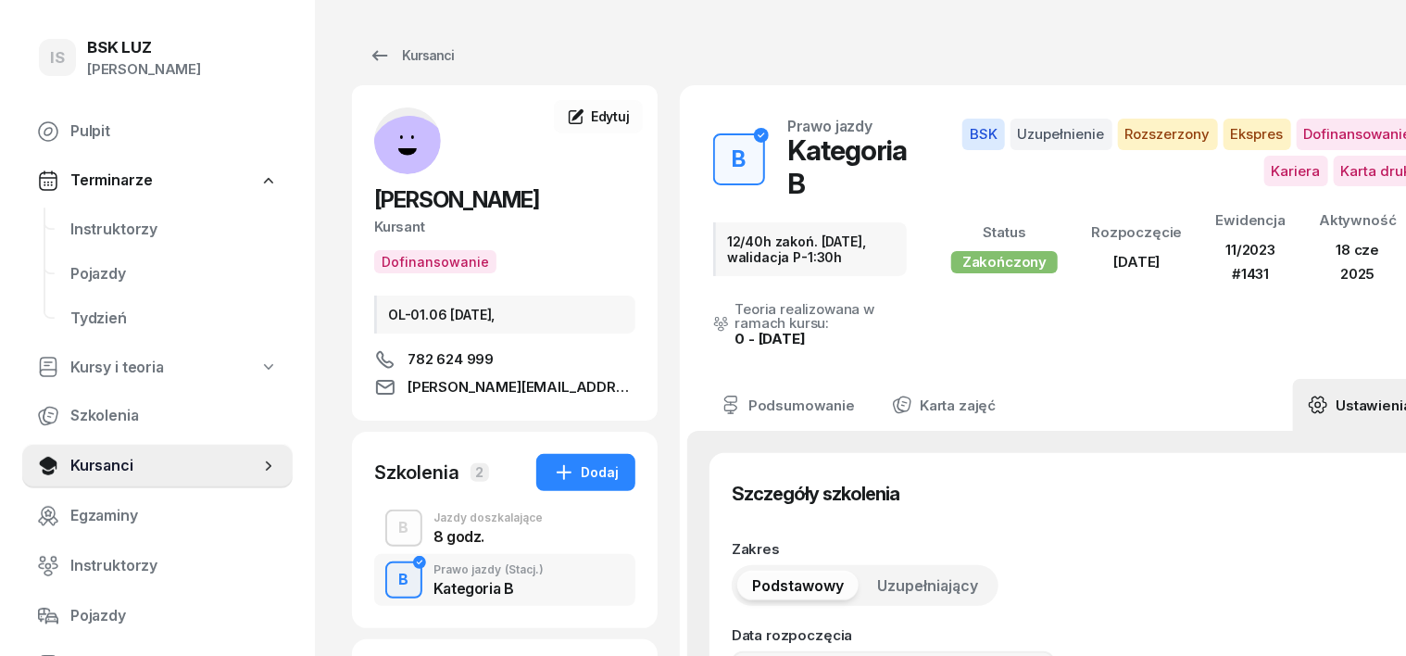
type input "15/03/2025"
type input "12/40h zakoń. 31.10.2025, walidacja P-1:30h"
type input "40"
type input "1431"
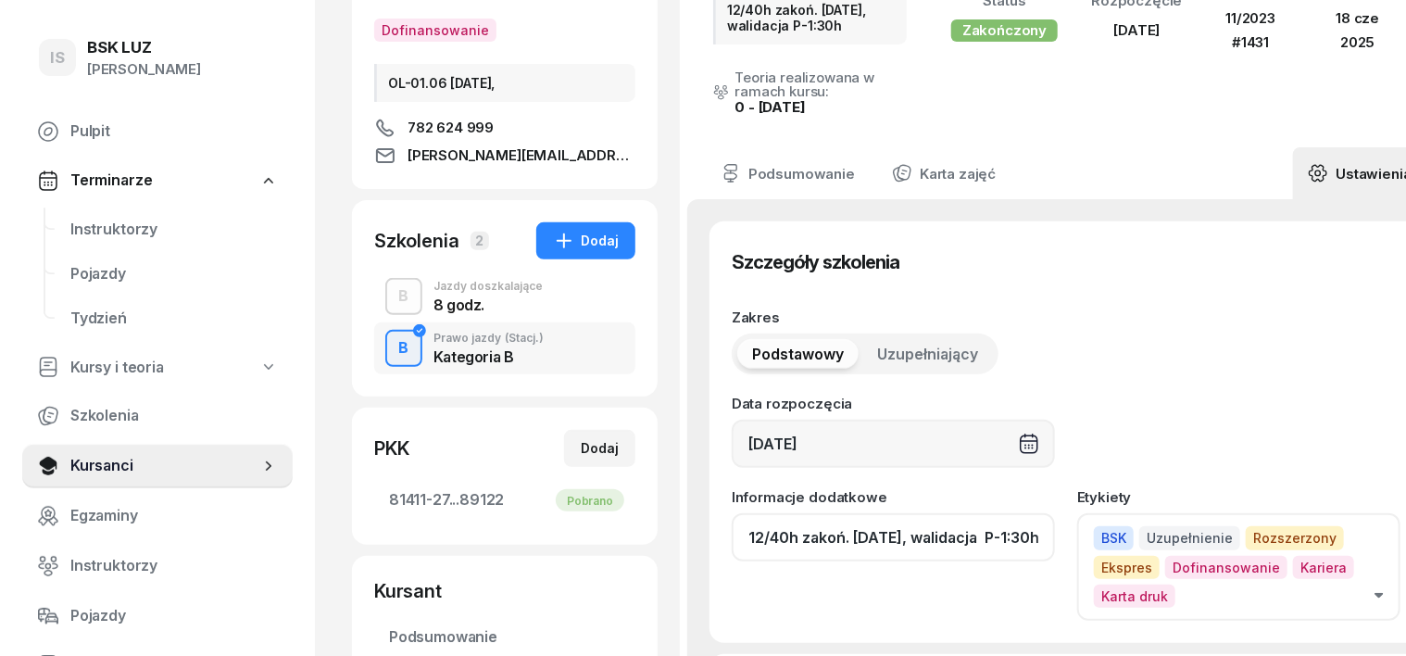
click at [1007, 537] on input "12/40h zakoń. 31.10.2025, walidacja P-1:30h" at bounding box center [893, 537] width 323 height 48
click at [996, 535] on input "12/40h zakoń. 31.10.2025, walidacja P-1:30h" at bounding box center [893, 537] width 323 height 48
click at [946, 539] on input "12/40h zakoń. 31.10.2025, :30h" at bounding box center [893, 537] width 323 height 48
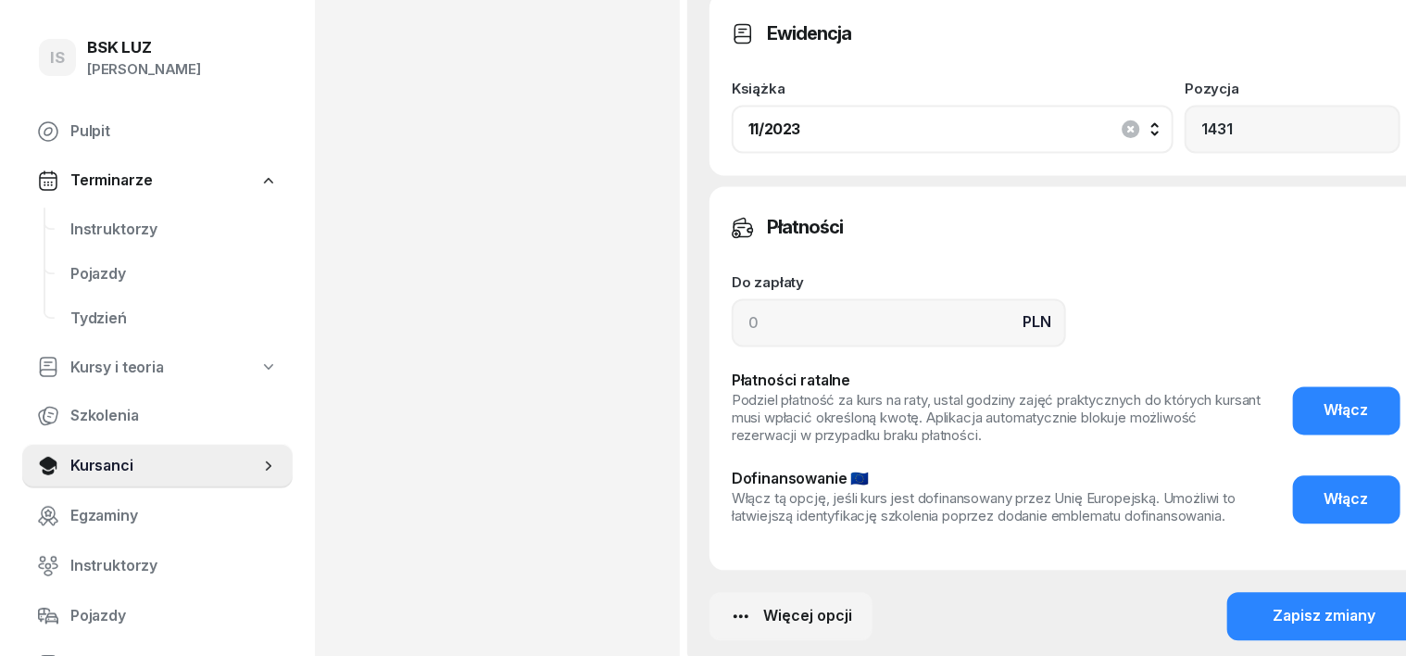
scroll to position [1750, 0]
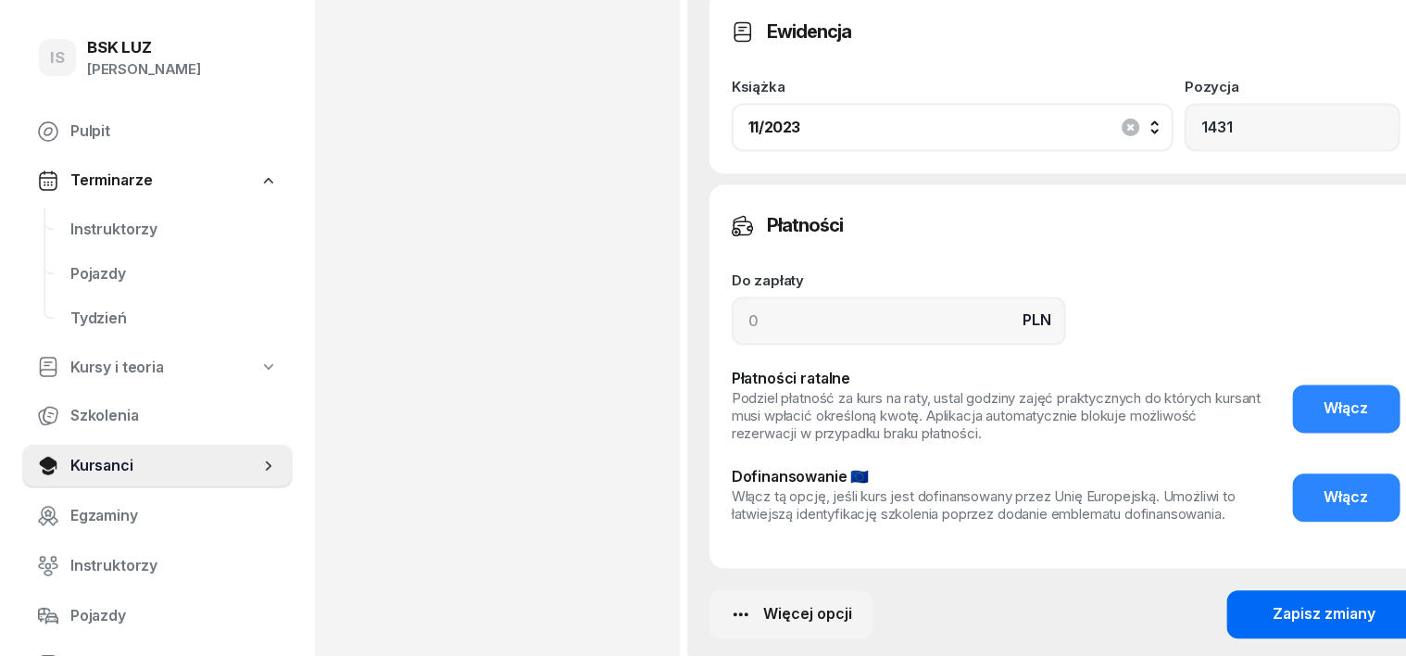
type input "12/40h zakoń. 31.10.2025, ZASW. NR 374/2025"
click at [1341, 591] on button "Zapisz zmiany" at bounding box center [1324, 615] width 195 height 48
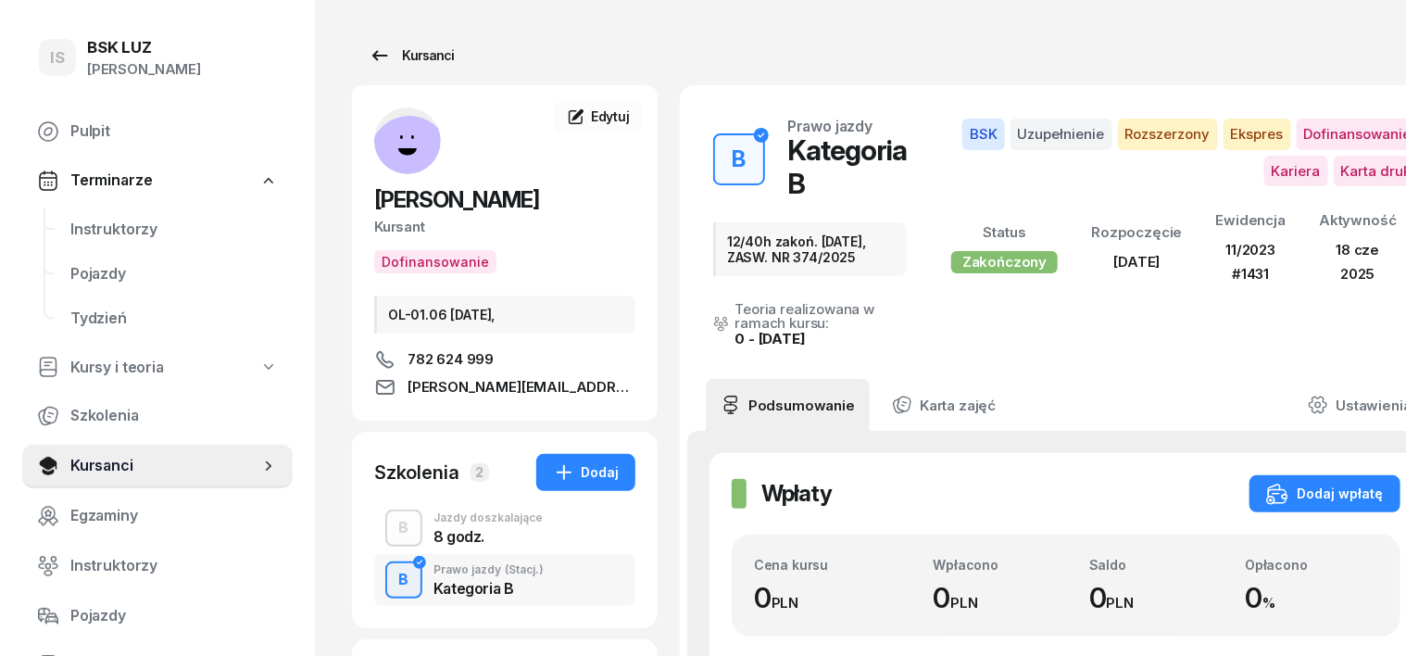
click at [398, 55] on div "Kursanci" at bounding box center [411, 55] width 85 height 22
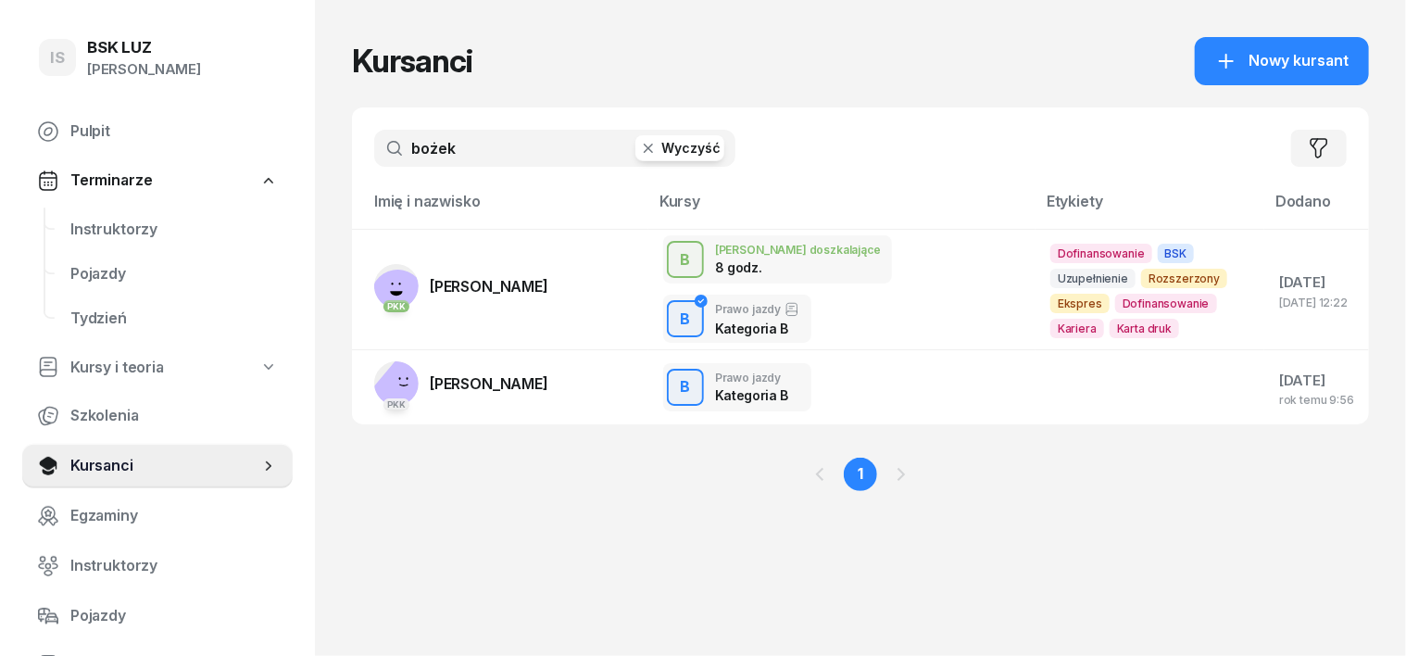
click at [435, 146] on input "bożek" at bounding box center [554, 148] width 361 height 37
type input "b"
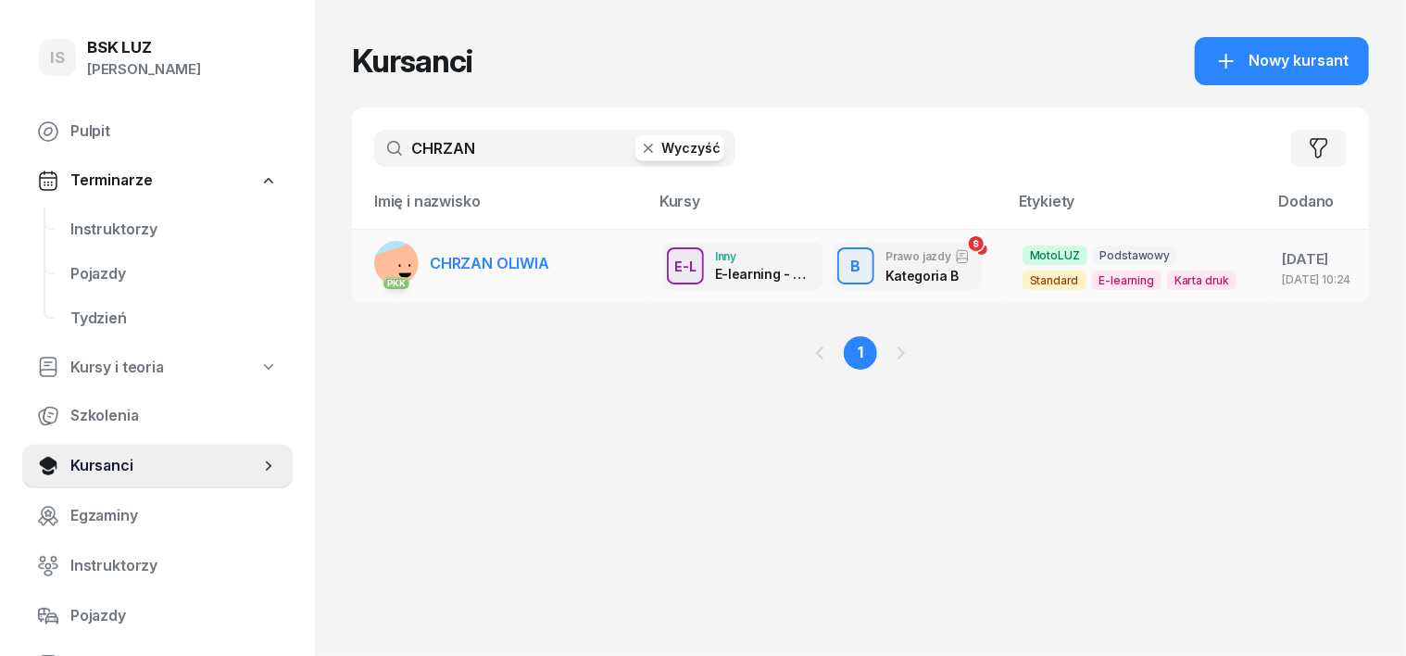
type input "CHRZAN"
click at [366, 251] on rect at bounding box center [400, 275] width 68 height 68
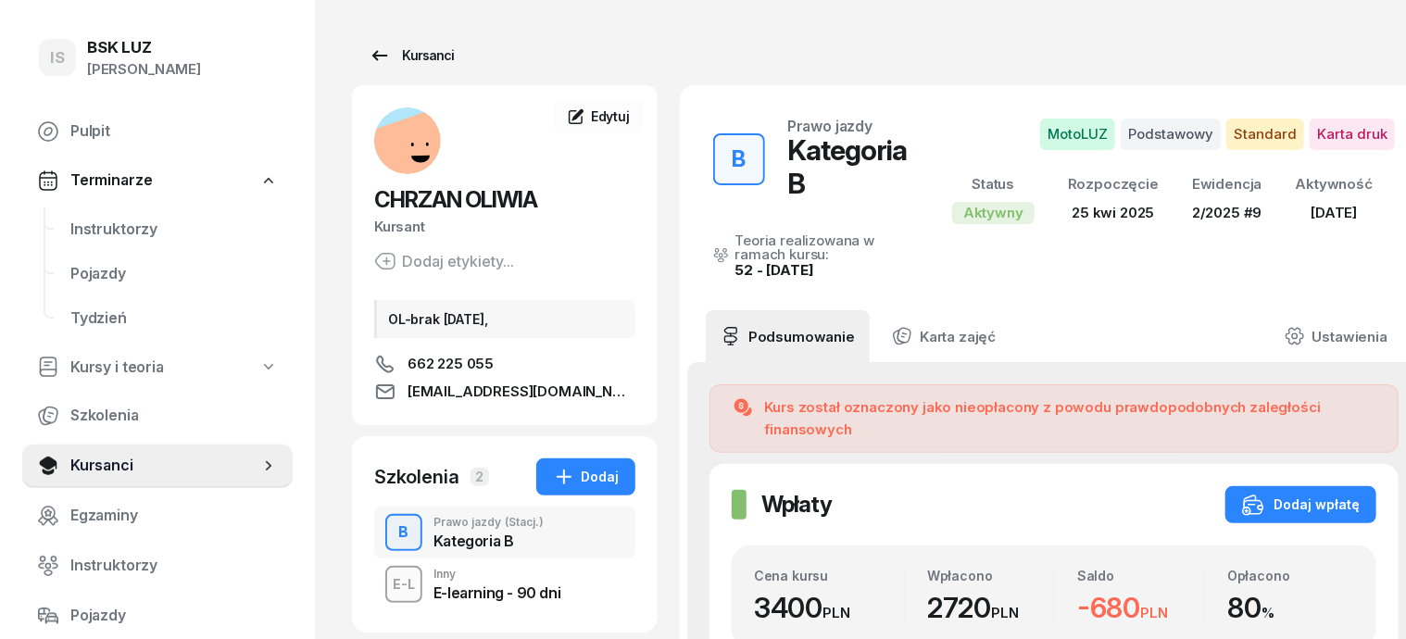
click at [393, 63] on div "Kursanci" at bounding box center [411, 55] width 85 height 22
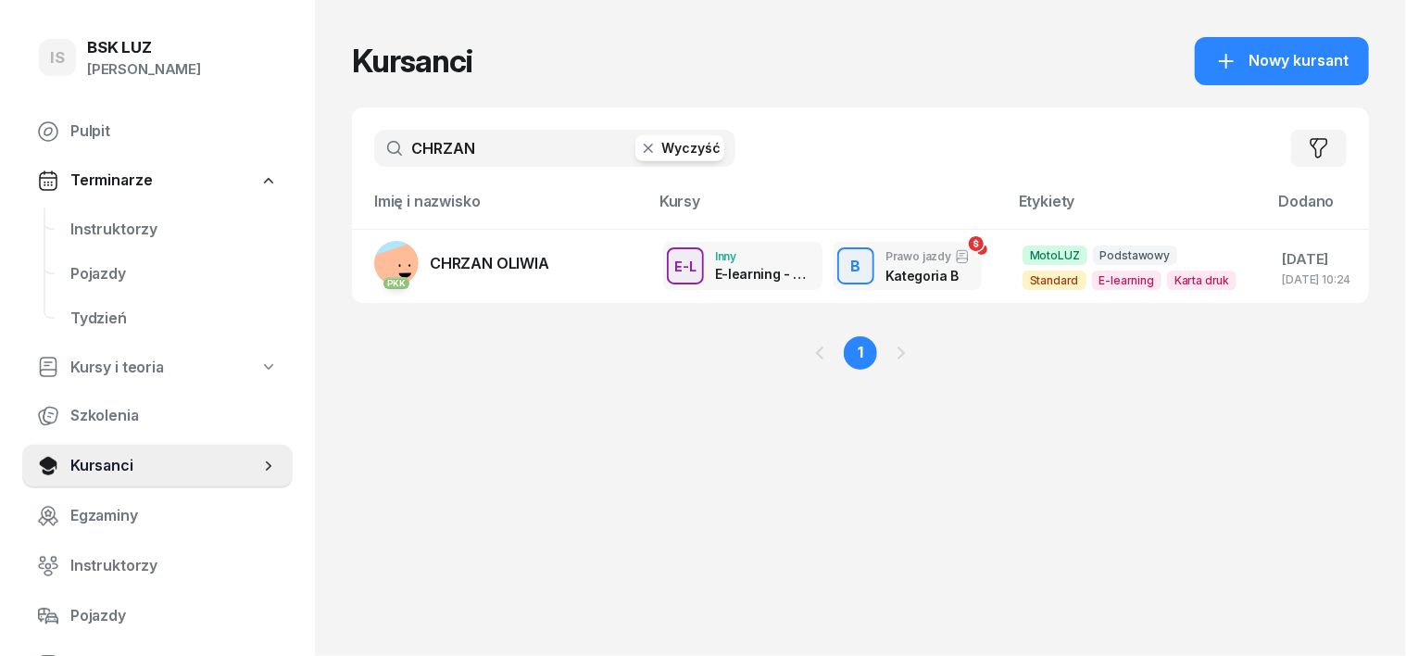
click at [639, 154] on icon "button" at bounding box center [648, 148] width 19 height 19
type input "MIŚKOWICZ"
click at [369, 262] on rect at bounding box center [401, 273] width 64 height 64
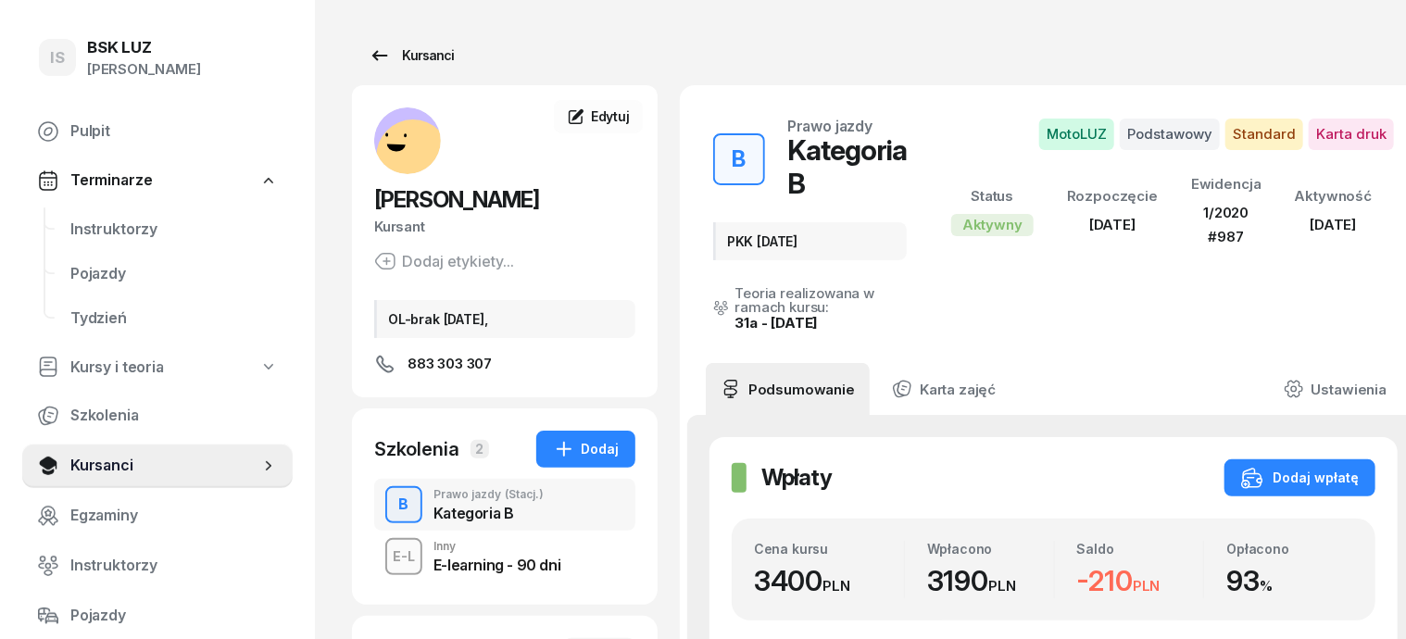
click at [398, 56] on div "Kursanci" at bounding box center [411, 55] width 85 height 22
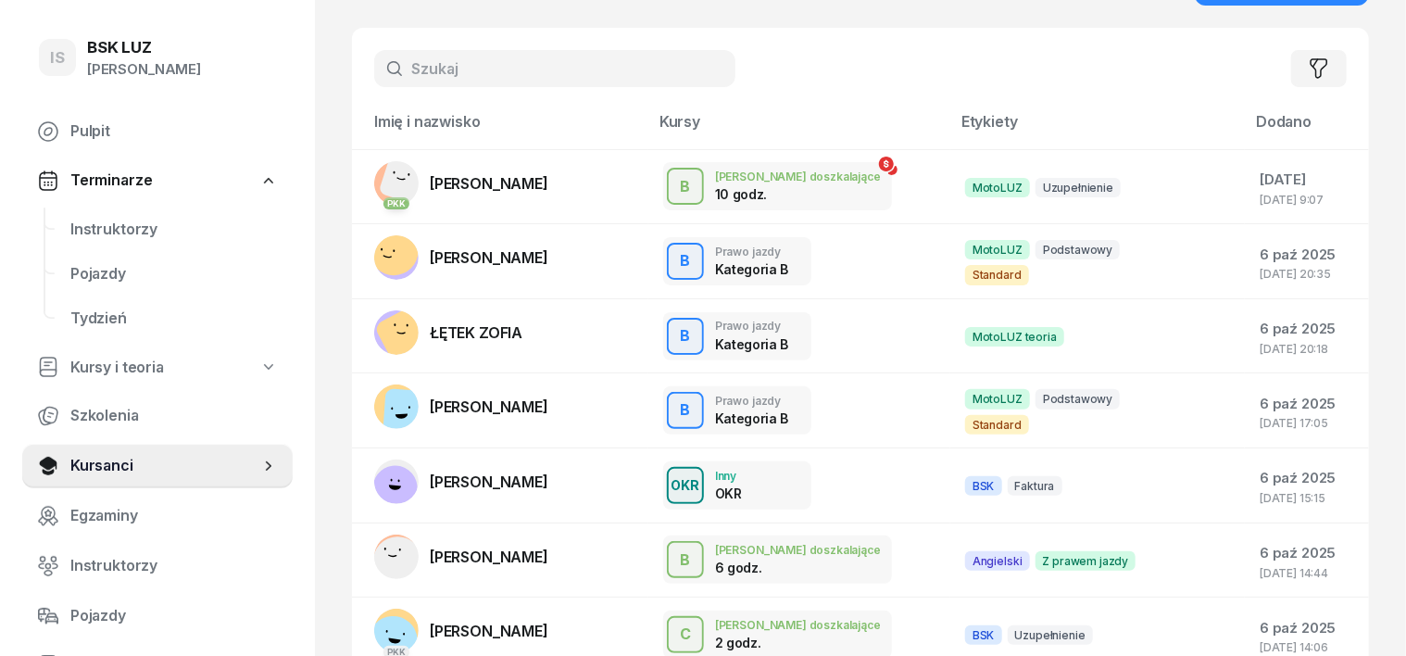
scroll to position [115, 0]
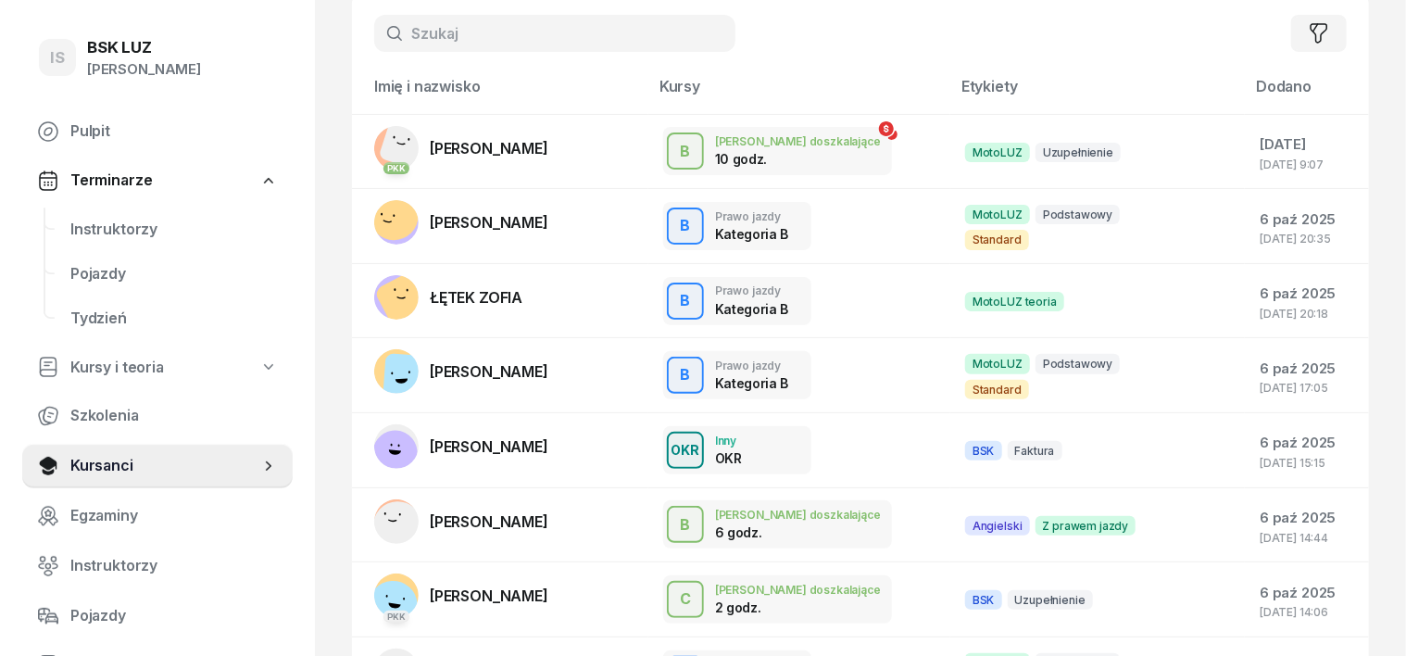
click at [379, 27] on input "text" at bounding box center [554, 33] width 361 height 37
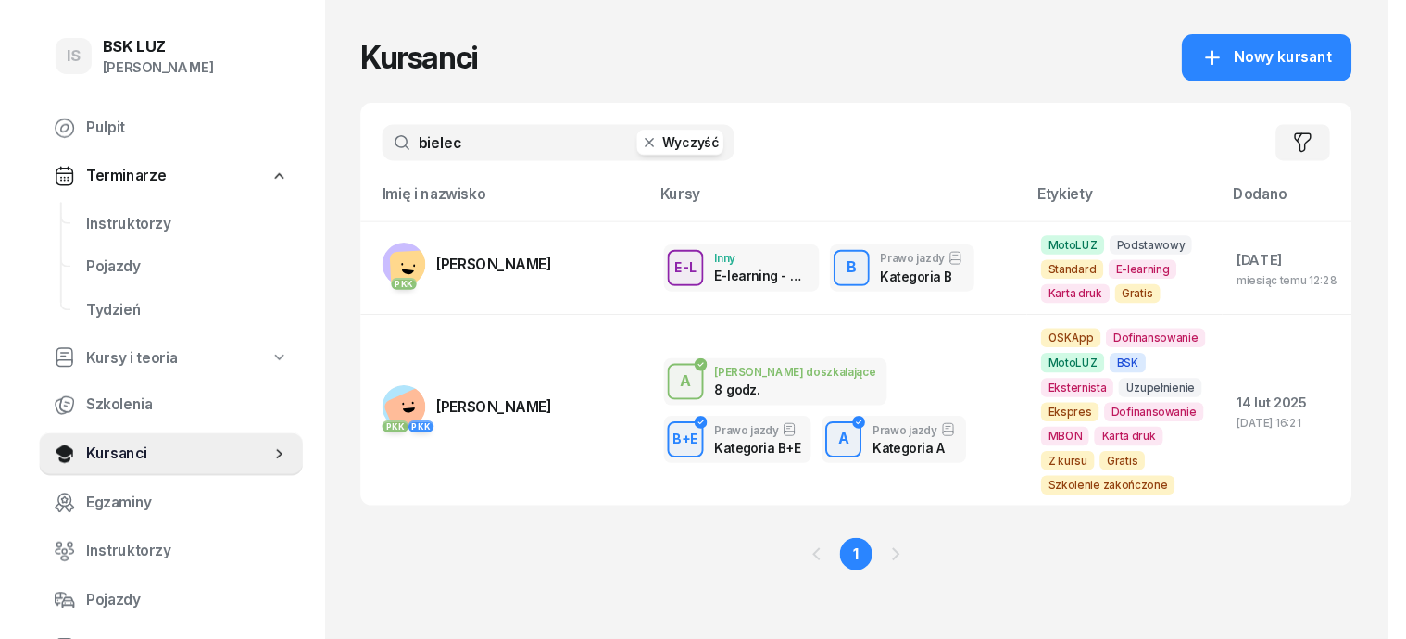
scroll to position [0, 0]
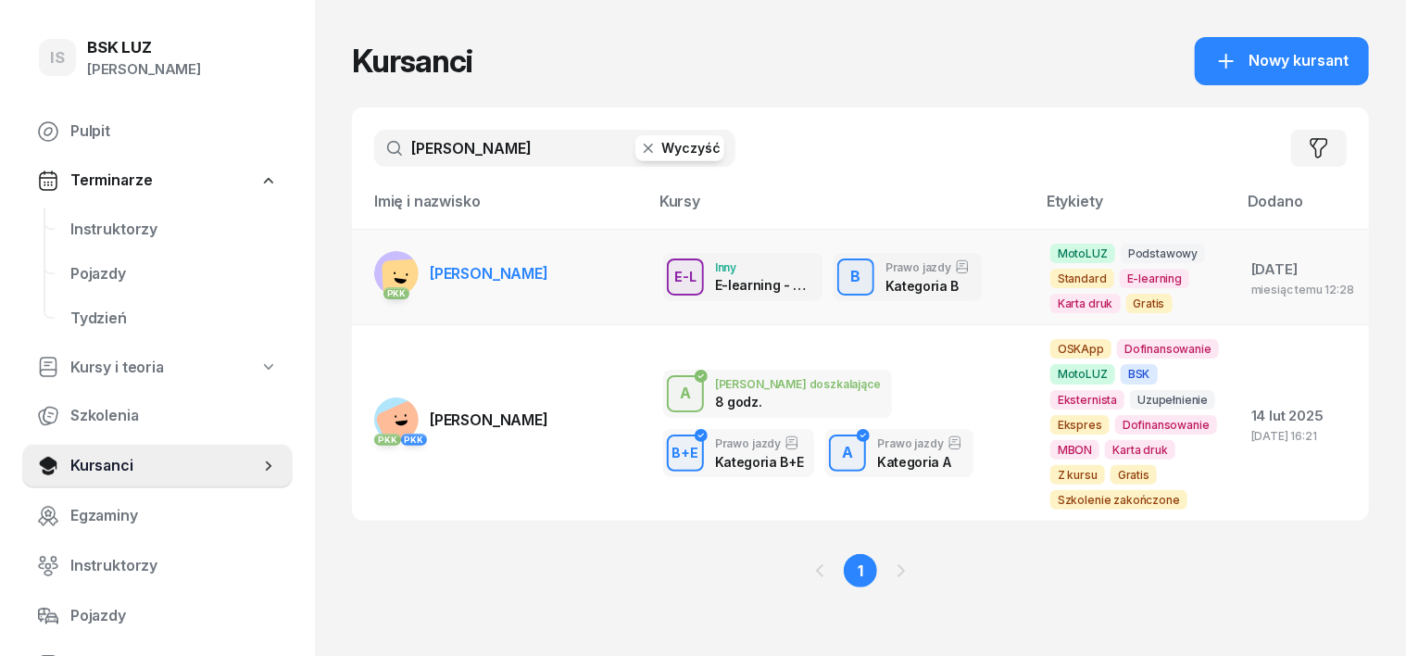
type input "bielecki"
click at [381, 275] on rect at bounding box center [404, 281] width 46 height 46
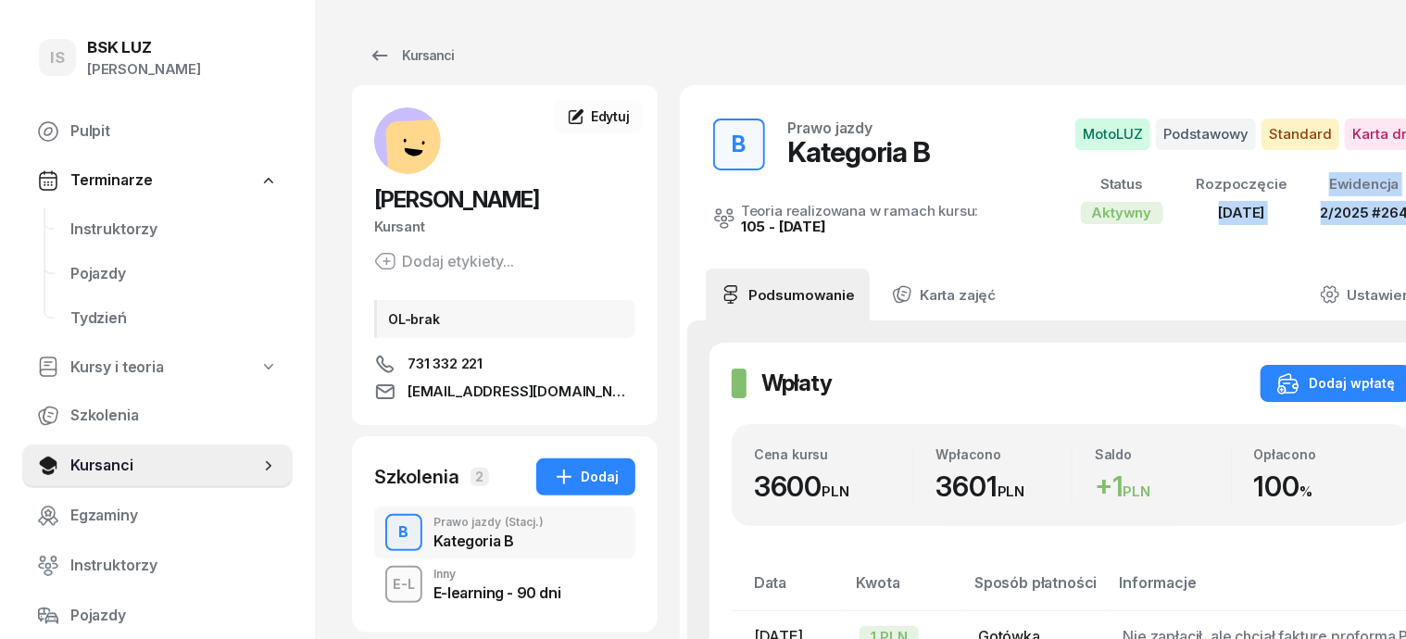
drag, startPoint x: 1244, startPoint y: 256, endPoint x: 1169, endPoint y: 285, distance: 79.4
click at [1177, 284] on section "B Prawo jazdy Kategoria B Teoria realizowana w ramach kursu: 105 - 2025/09/12 M…" at bounding box center [1071, 544] width 783 height 918
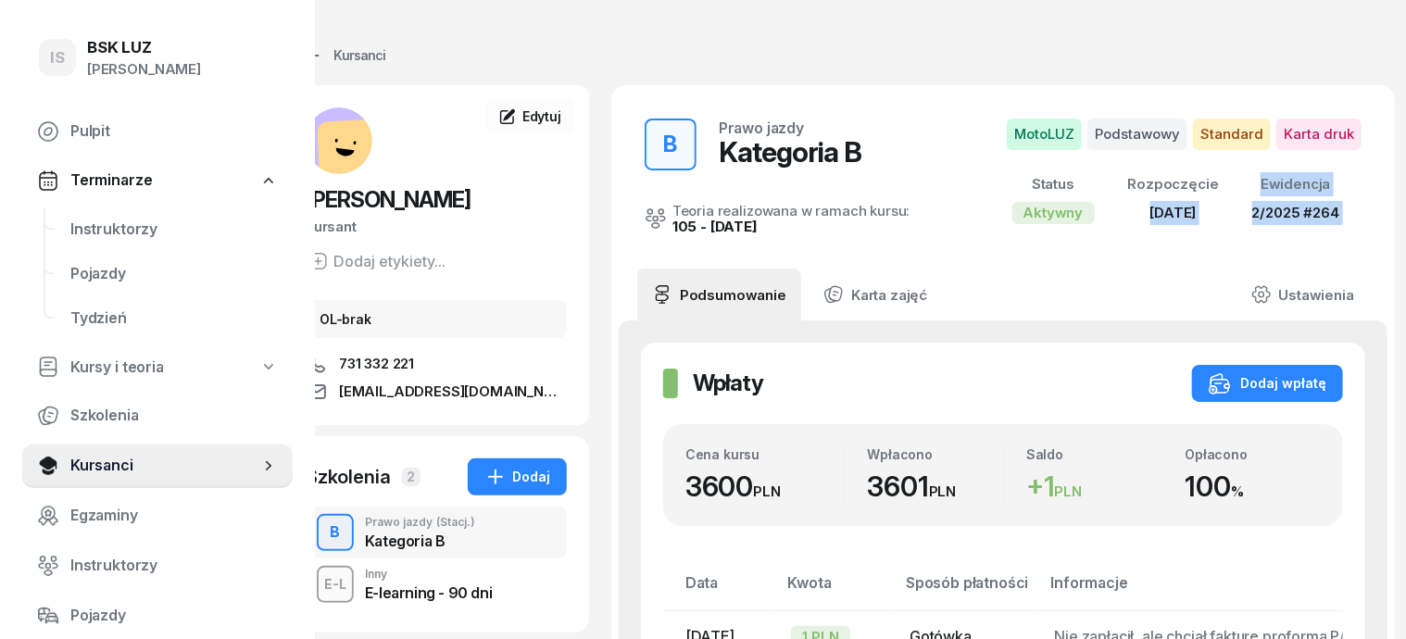
scroll to position [0, 94]
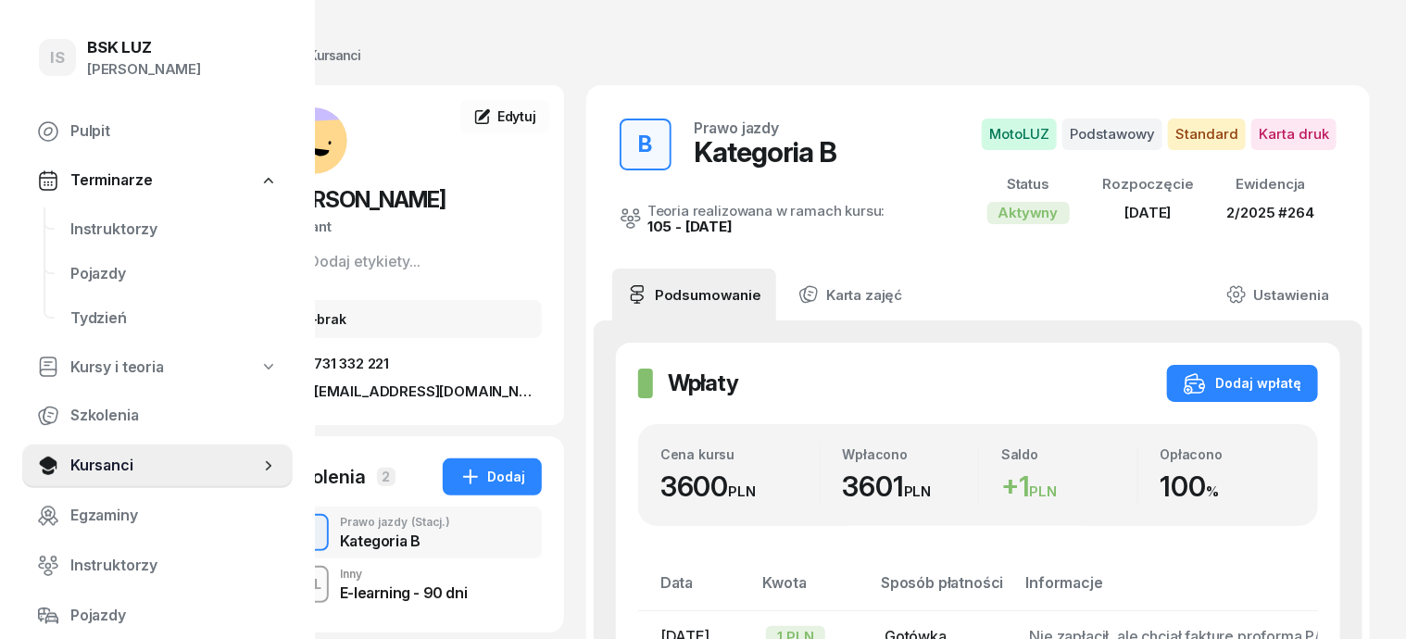
drag, startPoint x: 923, startPoint y: 254, endPoint x: 913, endPoint y: 265, distance: 15.1
click at [915, 263] on div "B Prawo jazdy Kategoria B Teoria realizowana w ramach kursu: 105 - 2025/09/12 M…" at bounding box center [977, 176] width 783 height 183
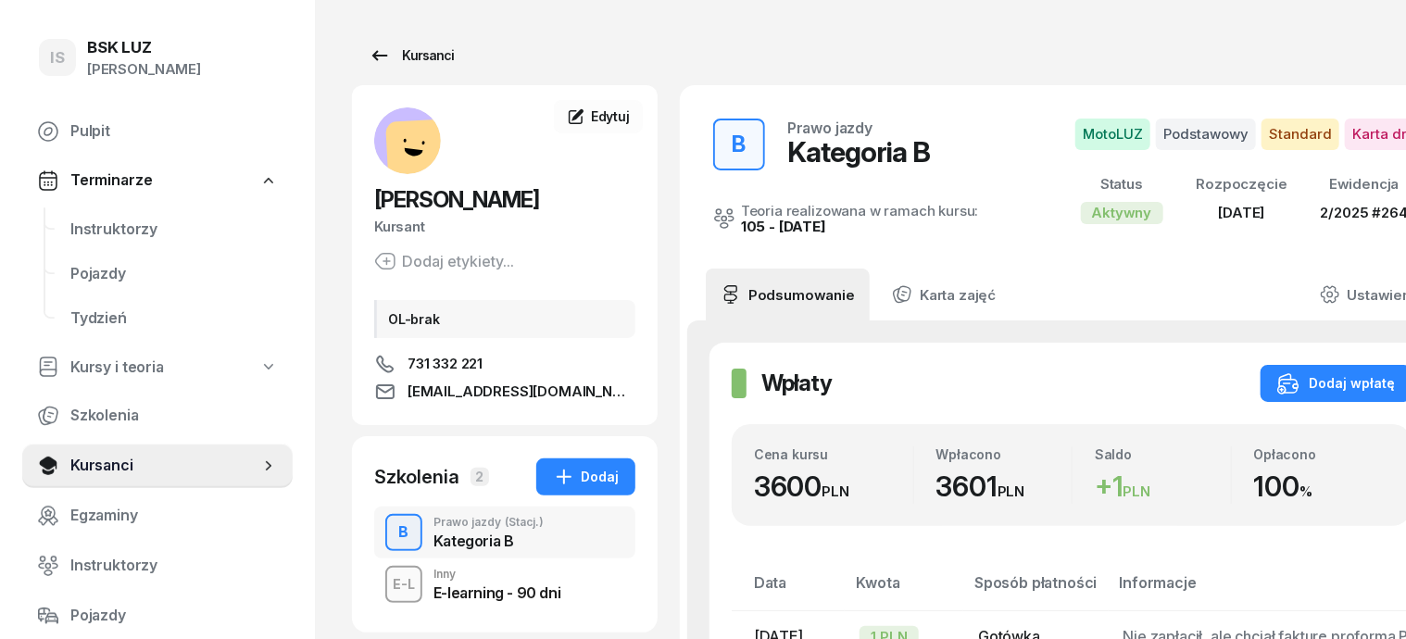
click at [403, 58] on div "Kursanci" at bounding box center [411, 55] width 85 height 22
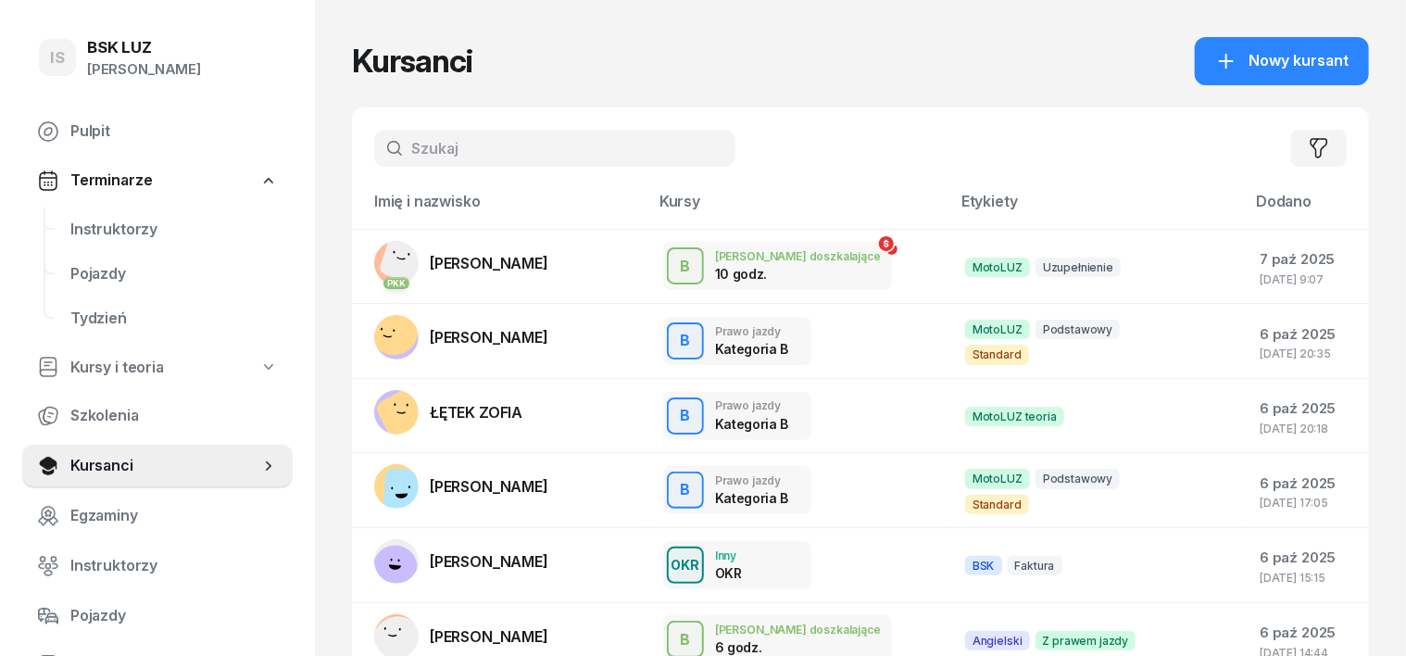
drag, startPoint x: 376, startPoint y: 142, endPoint x: 374, endPoint y: 151, distance: 9.4
click at [376, 143] on input "text" at bounding box center [554, 148] width 361 height 37
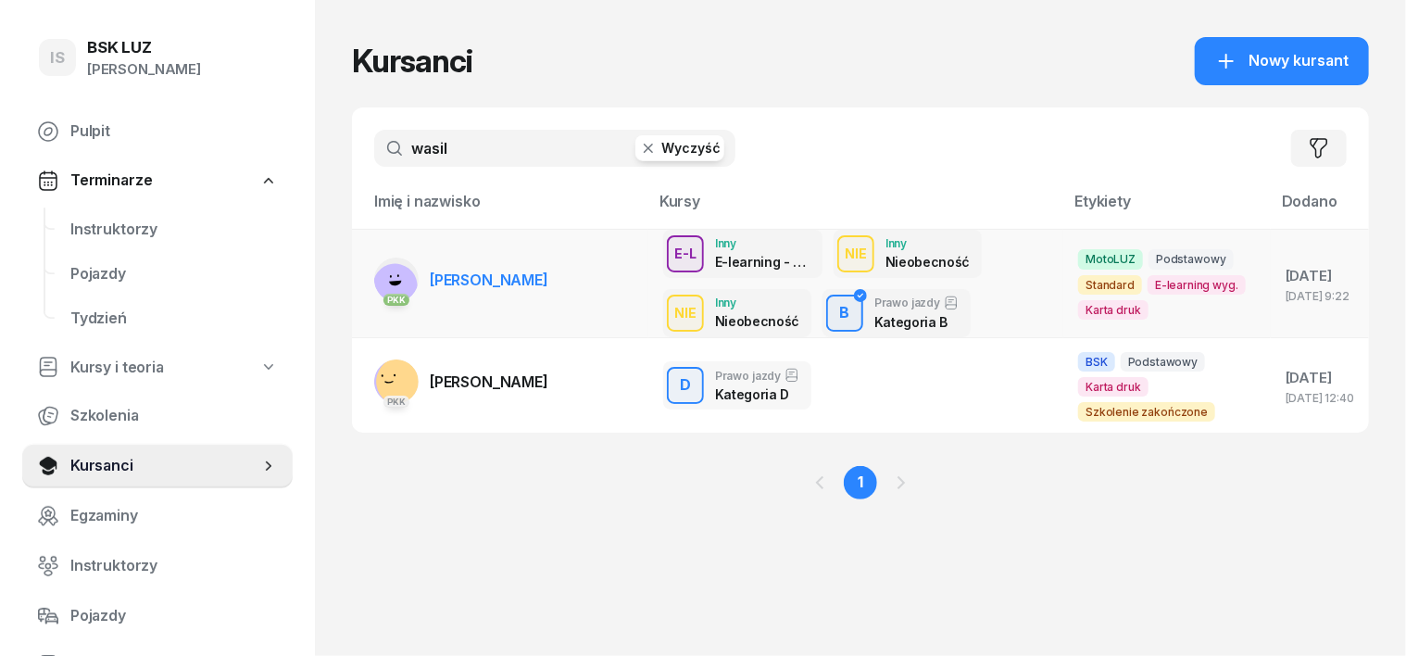
type input "wasil"
click at [368, 278] on rect at bounding box center [395, 285] width 55 height 55
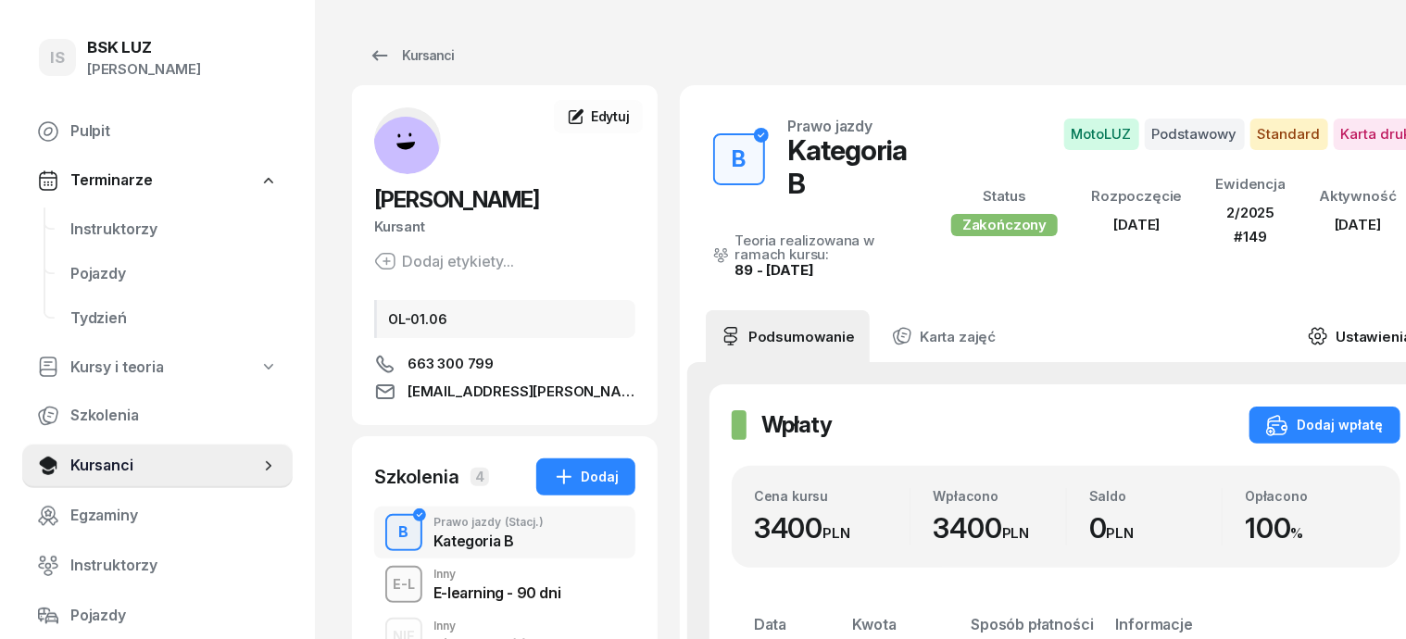
click at [1307, 326] on icon at bounding box center [1317, 336] width 20 height 20
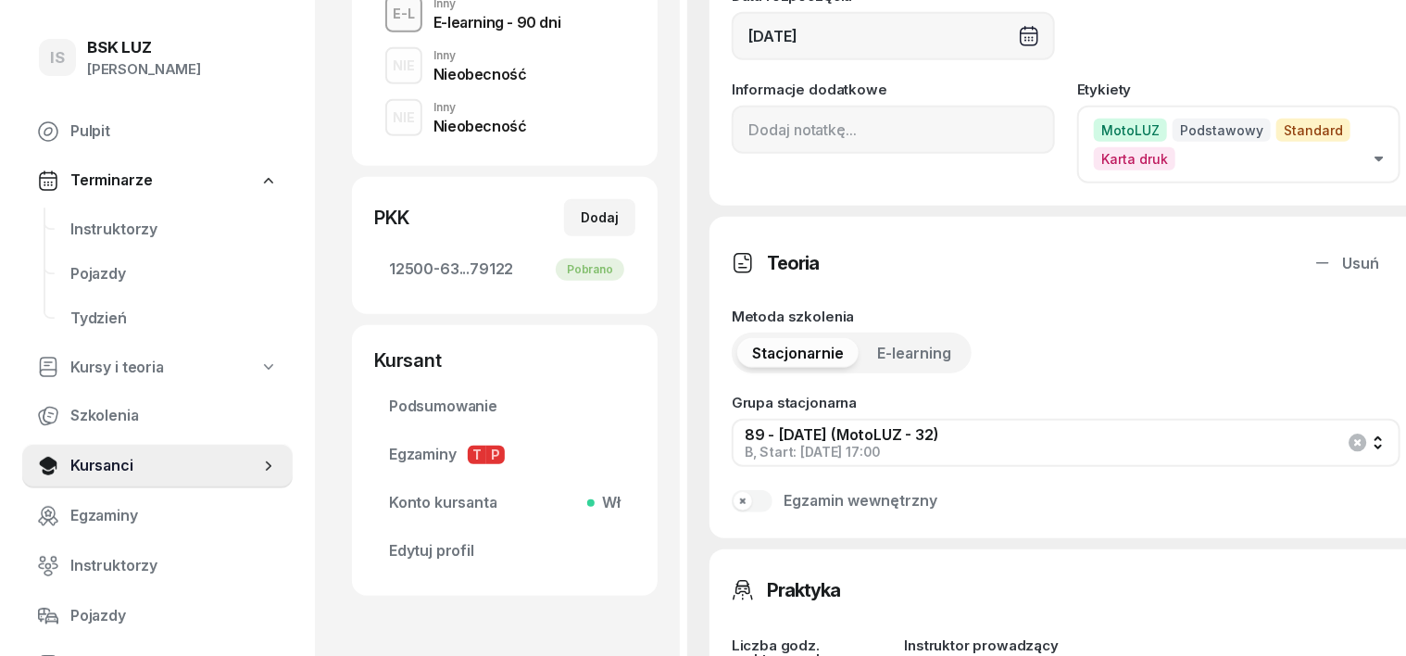
scroll to position [578, 0]
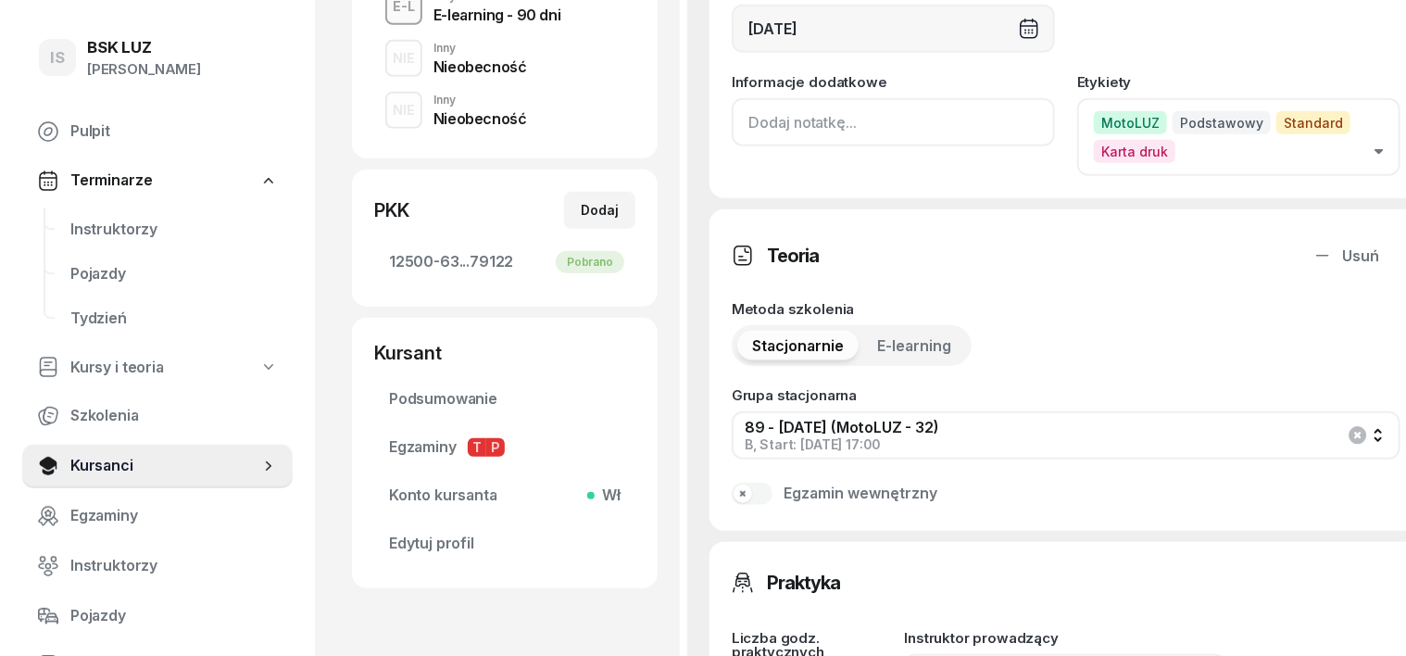
click at [732, 127] on input at bounding box center [893, 122] width 323 height 48
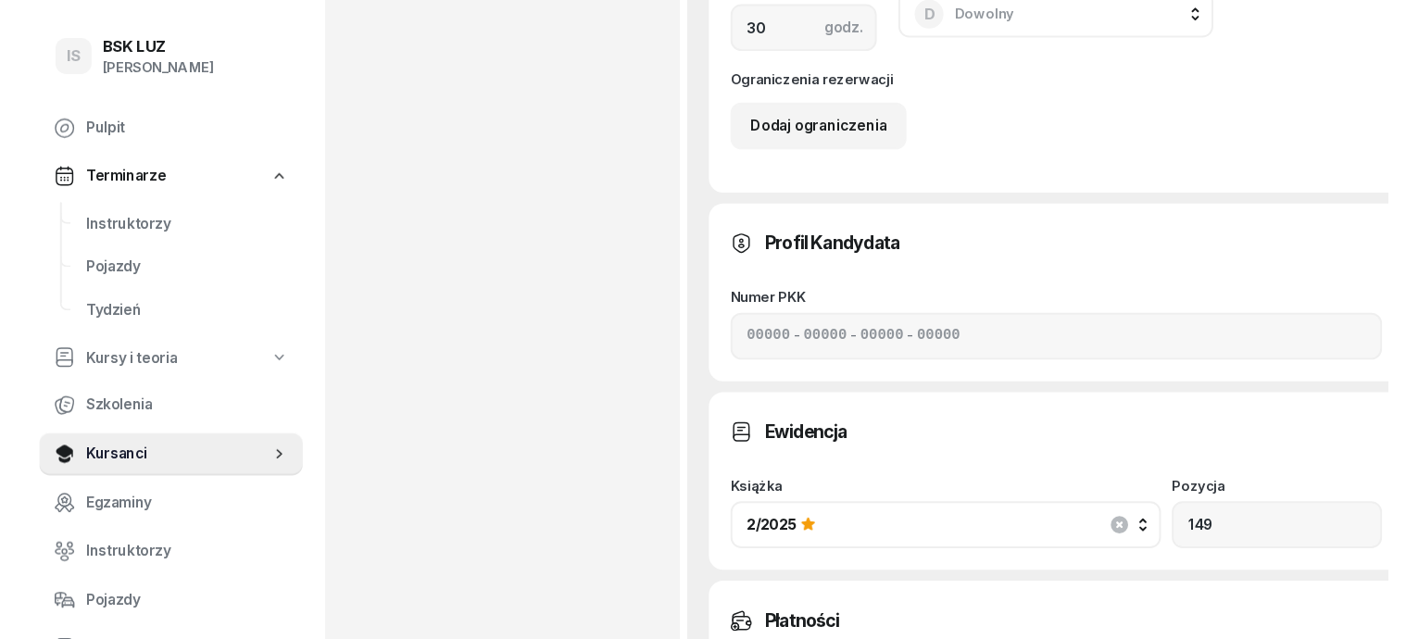
scroll to position [1504, 0]
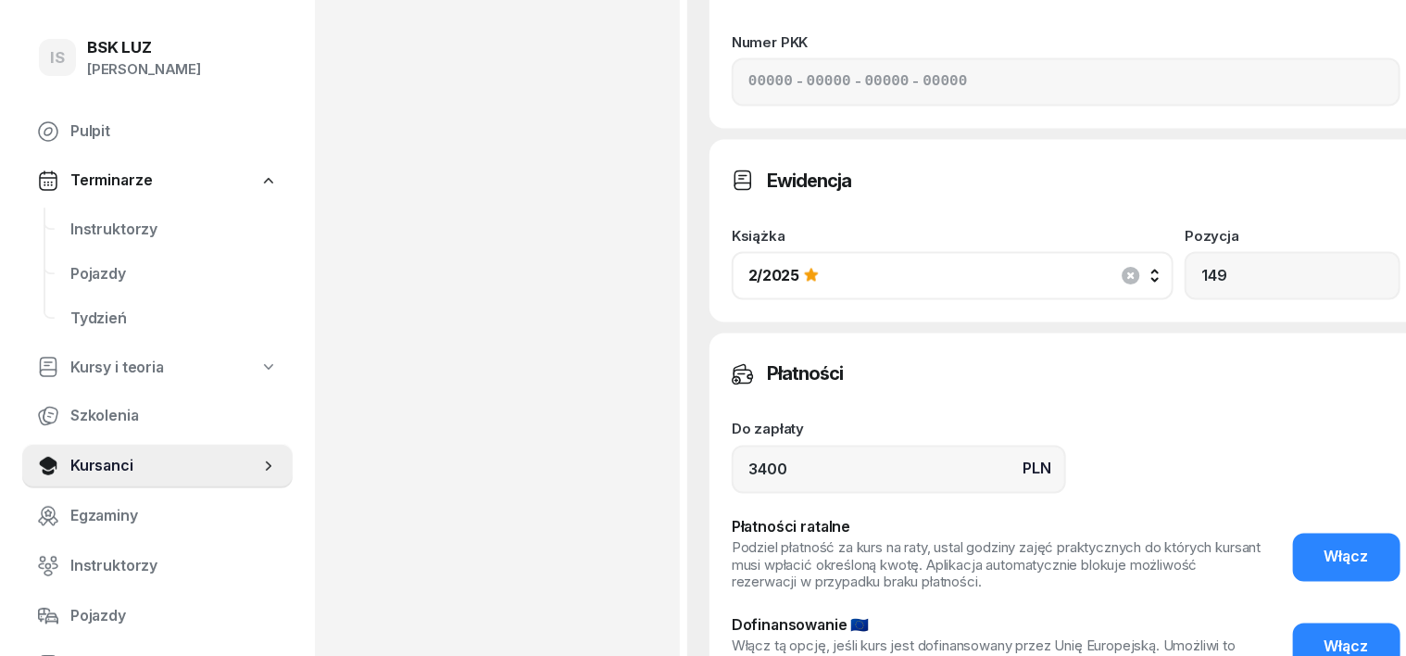
type input "ZASW. NR 193/2025"
